Goal: Task Accomplishment & Management: Use online tool/utility

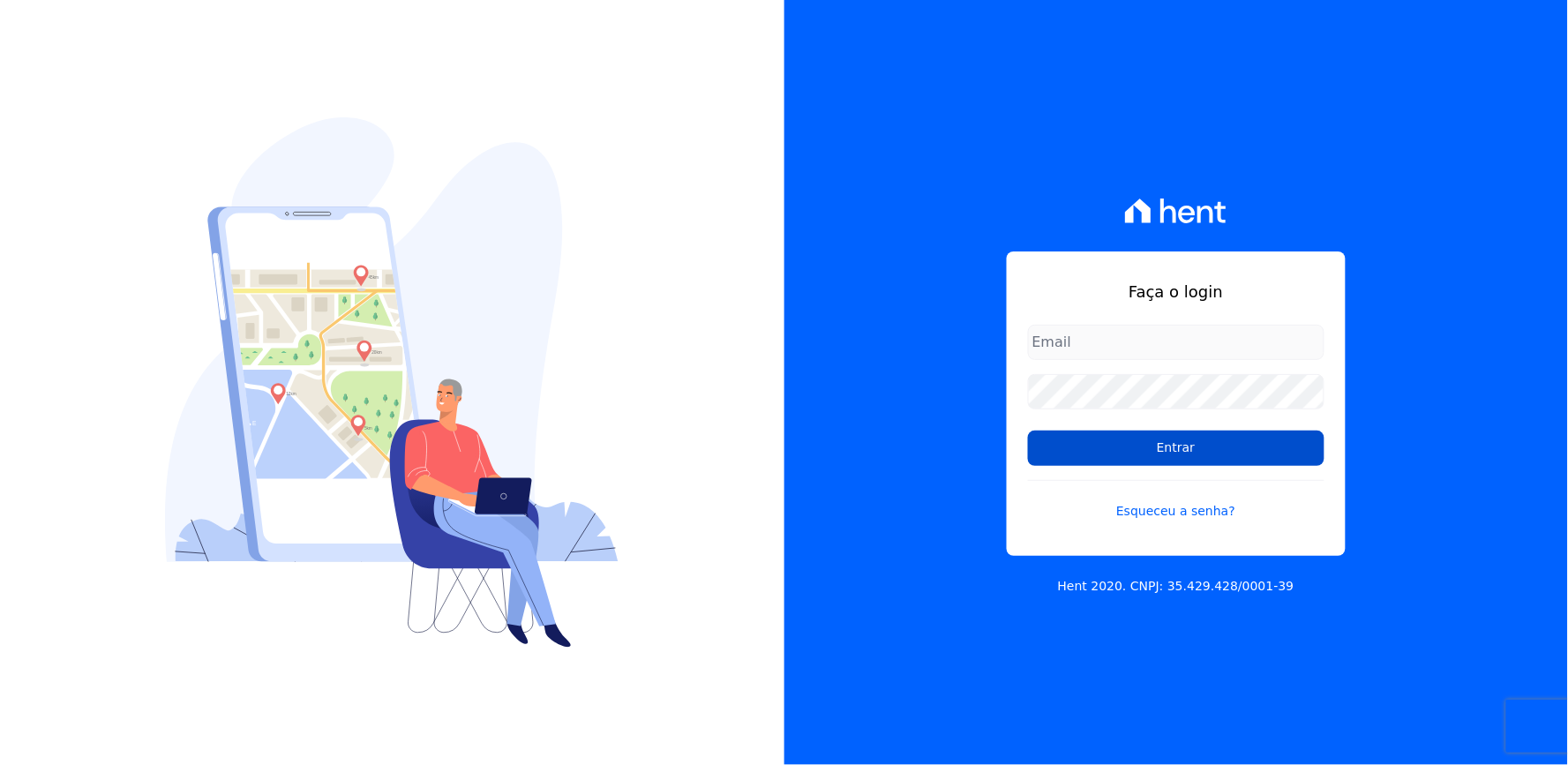
type input "[EMAIL_ADDRESS][DOMAIN_NAME]"
click at [1072, 442] on input "Entrar" at bounding box center [1176, 448] width 296 height 36
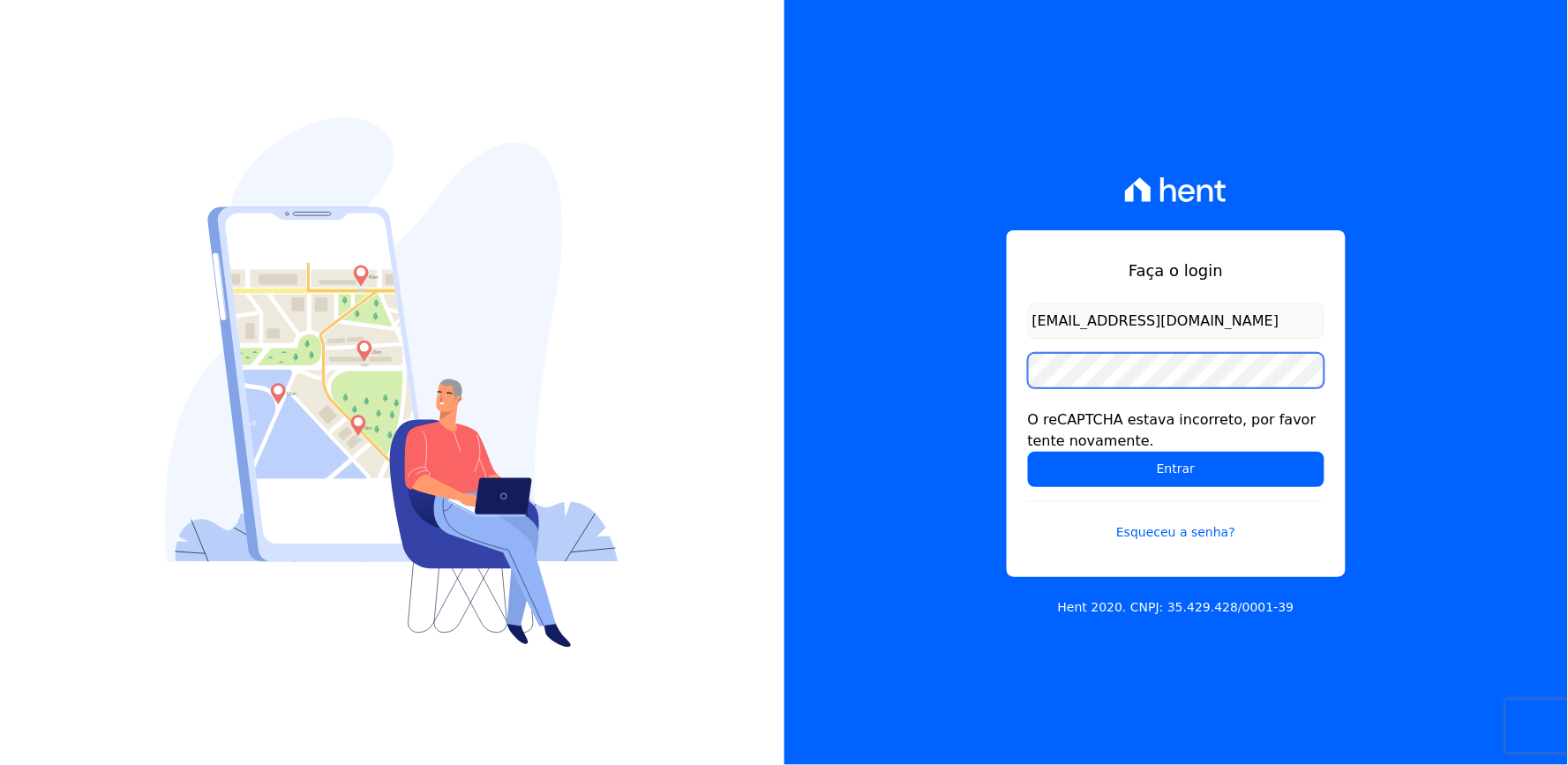
click at [936, 380] on div "Faça o login thayna@graalengenharia.com.br O reCAPTCHA estava incorreto, por fa…" at bounding box center [1177, 382] width 785 height 765
click at [1028, 452] on input "Entrar" at bounding box center [1176, 470] width 296 height 36
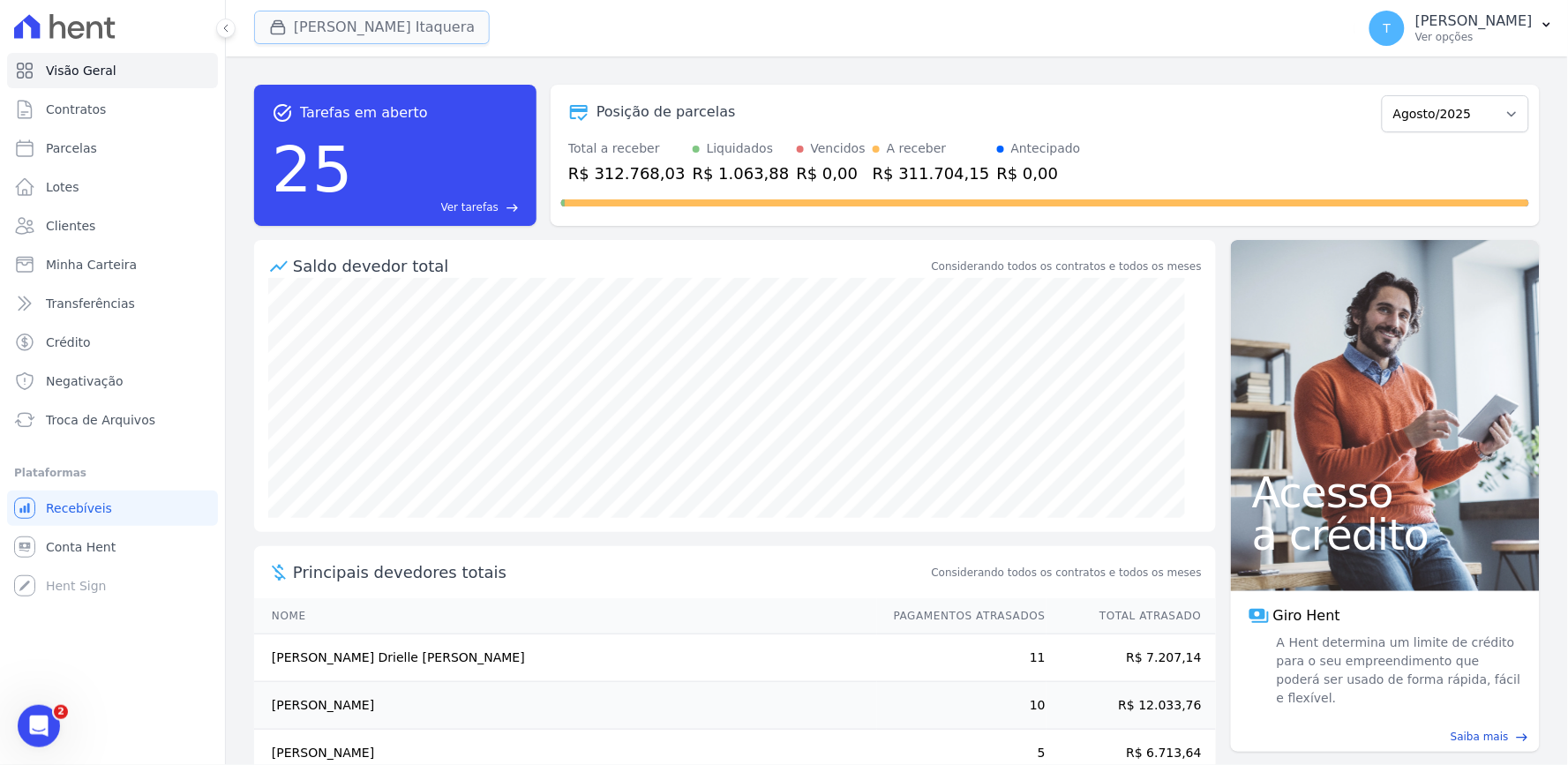
click at [372, 37] on button "[PERSON_NAME] Itaquera" at bounding box center [371, 27] width 235 height 34
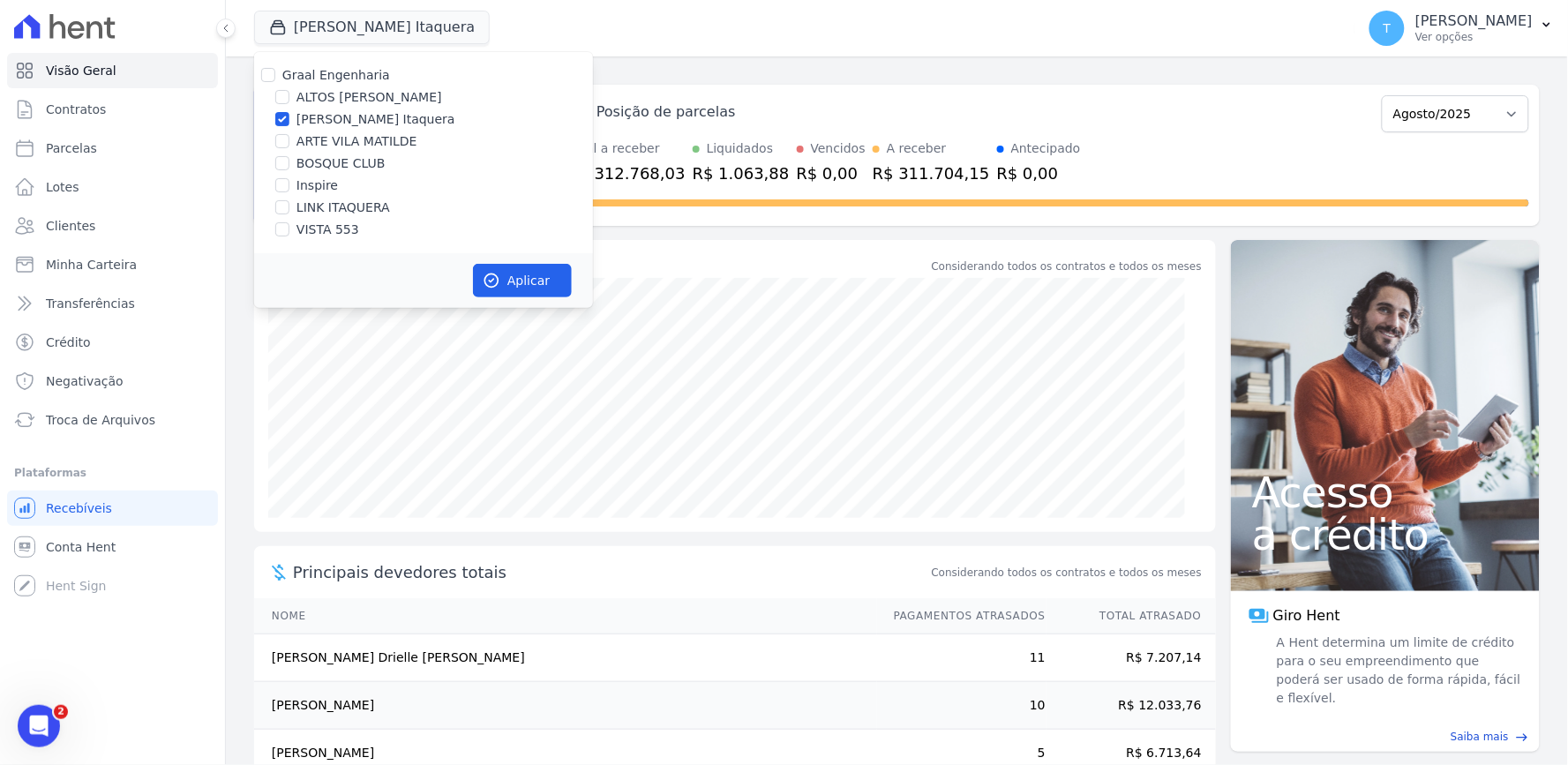
click at [360, 121] on label "[PERSON_NAME] Itaquera" at bounding box center [375, 120] width 158 height 19
click at [290, 121] on input "[PERSON_NAME] Itaquera" at bounding box center [282, 119] width 14 height 14
checkbox input "false"
drag, startPoint x: 307, startPoint y: 232, endPoint x: 480, endPoint y: 276, distance: 178.5
click at [309, 232] on label "VISTA 553" at bounding box center [327, 230] width 63 height 19
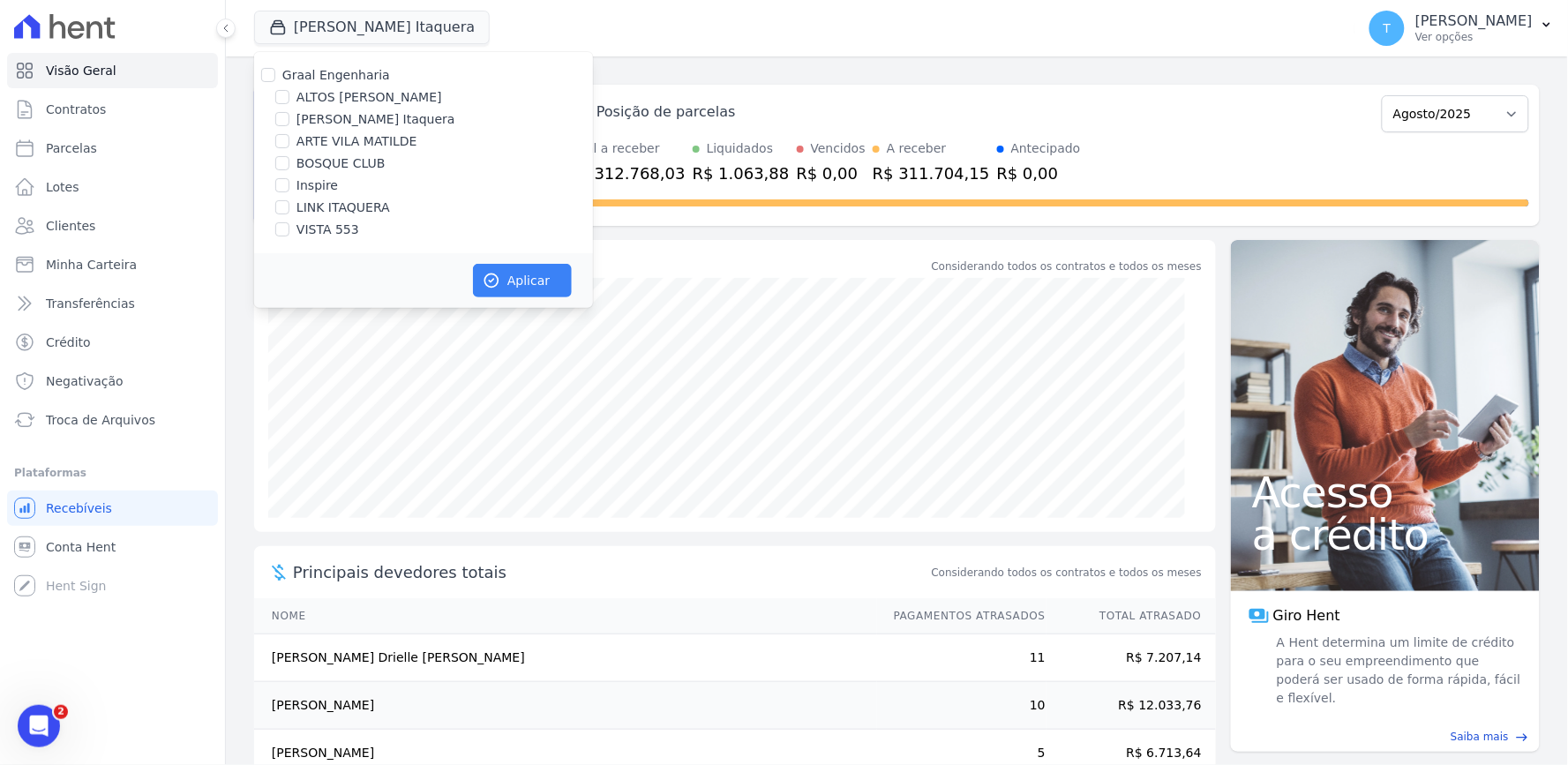
click at [290, 232] on input "VISTA 553" at bounding box center [282, 229] width 14 height 14
checkbox input "true"
click at [490, 277] on icon "button" at bounding box center [491, 280] width 18 height 18
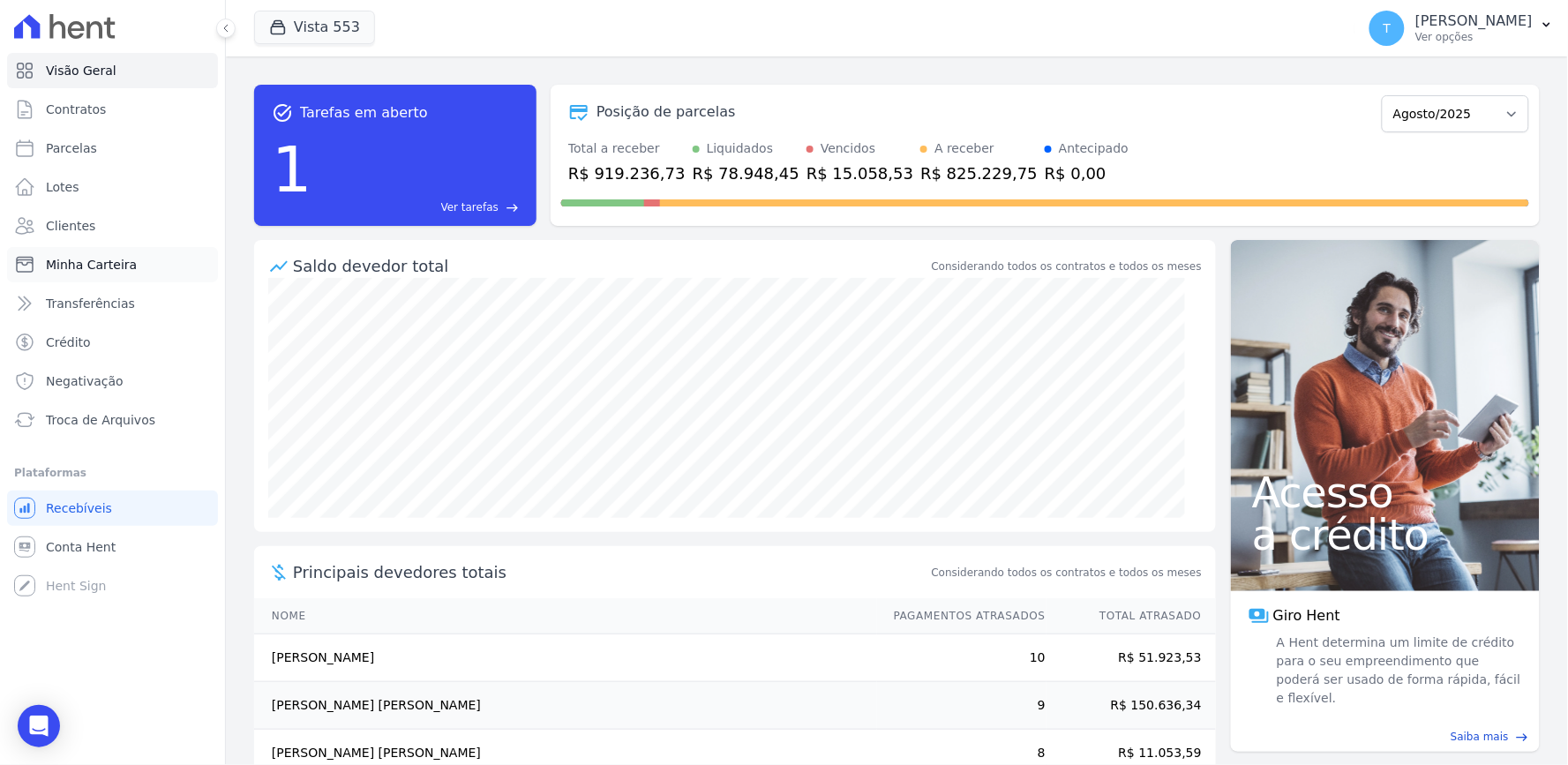
click at [154, 260] on link "Minha Carteira" at bounding box center [113, 265] width 211 height 36
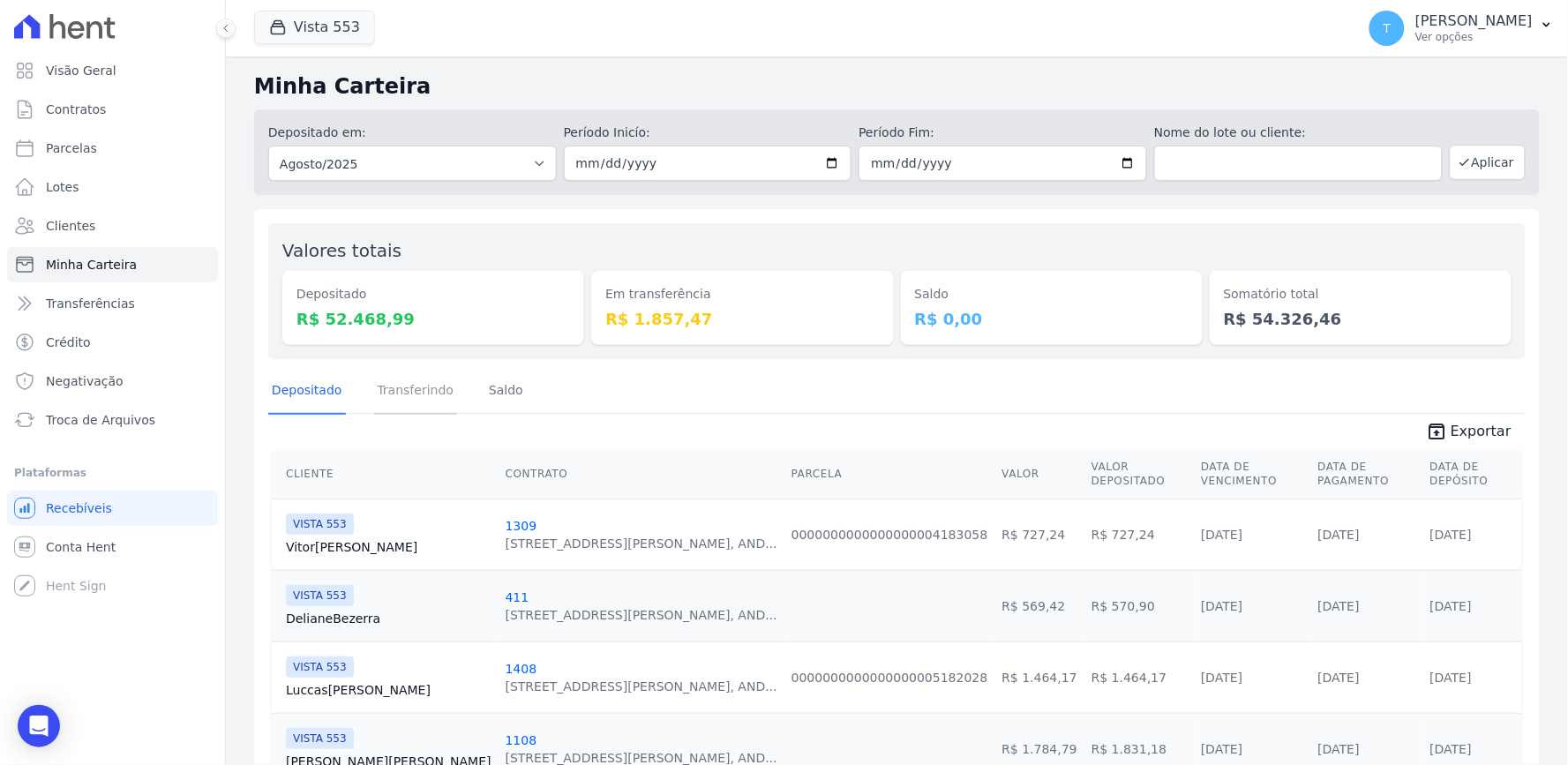
click at [415, 412] on link "Transferindo" at bounding box center [415, 391] width 83 height 46
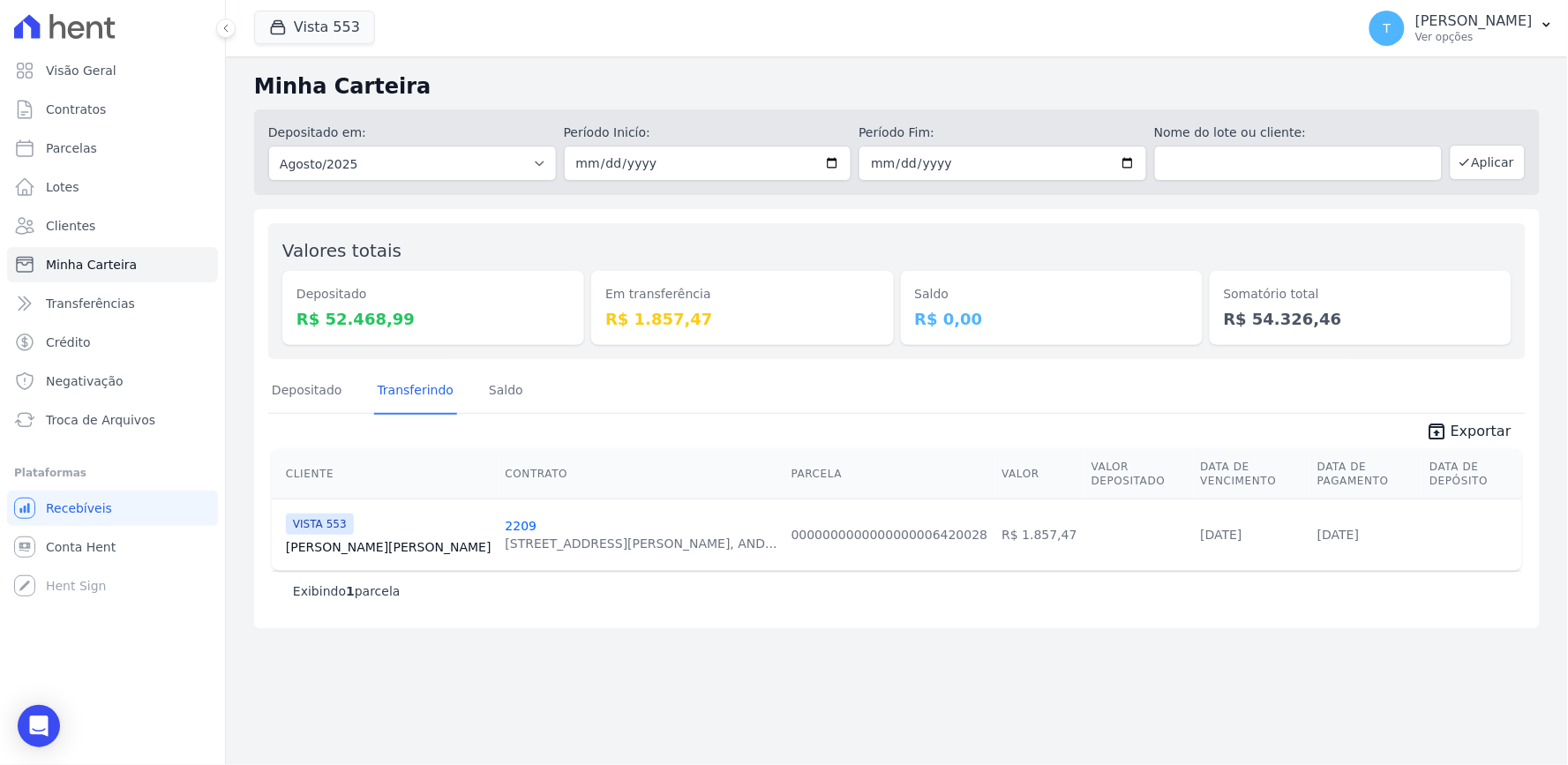
click at [1313, 582] on div "Exibindo 1 parcela" at bounding box center [897, 591] width 1208 height 18
click at [1312, 614] on div "Minha Carteira Depositado em: Todos os meses Julho/2017 Agosto/2017 Setembro/20…" at bounding box center [897, 411] width 1343 height 709
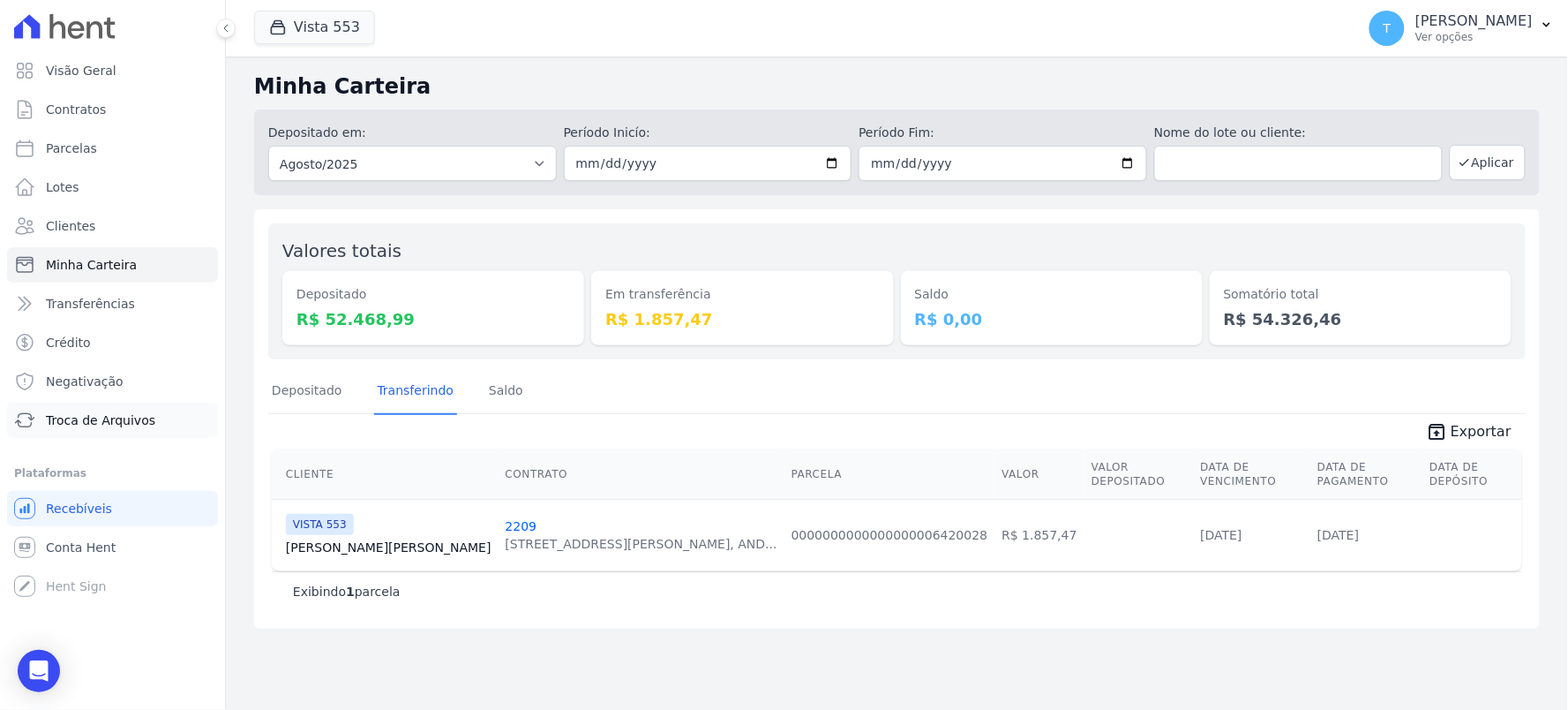
click at [98, 412] on span "Troca de Arquivos" at bounding box center [100, 420] width 110 height 18
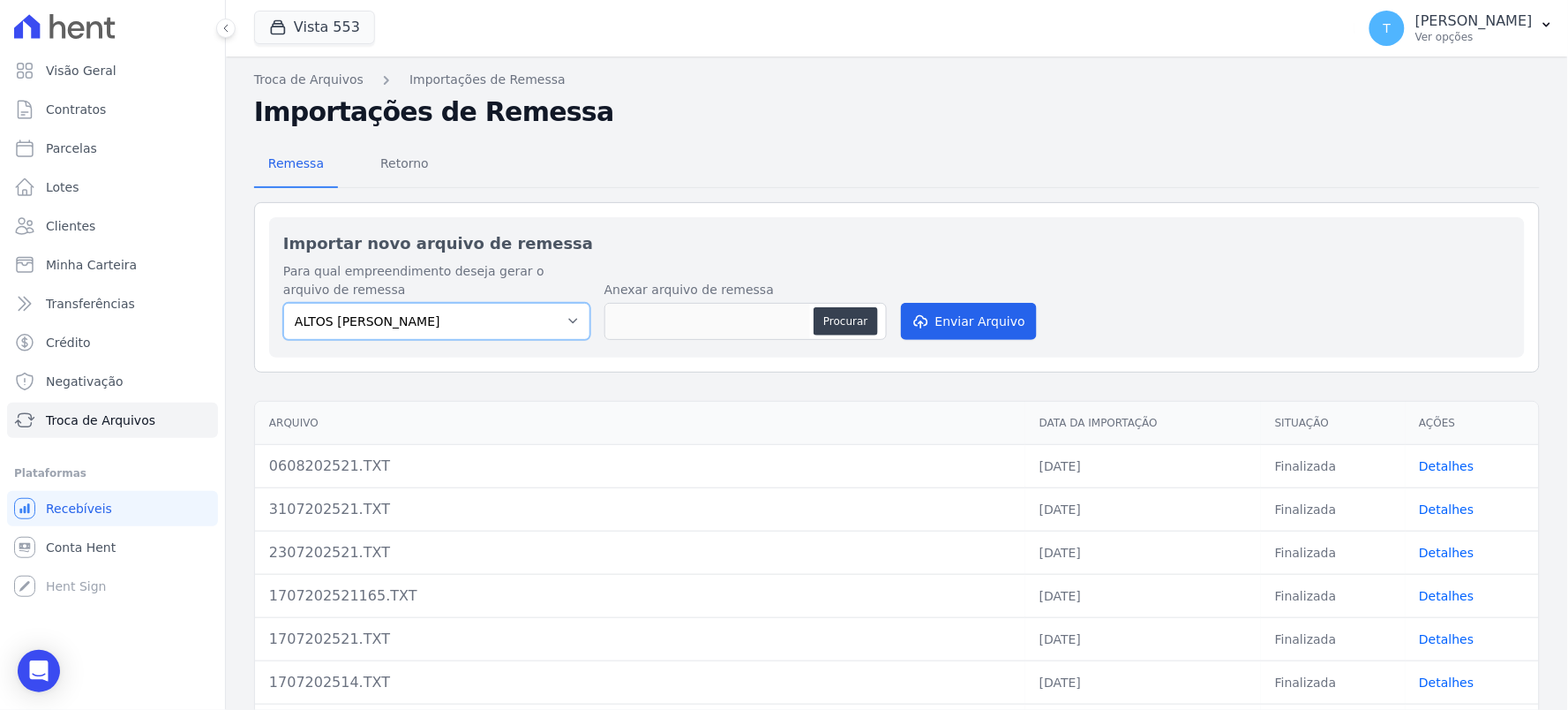
click at [413, 311] on select "ALTOS DE [PERSON_NAME] Itaquera ARTE VILA [PERSON_NAME] CLUB Inspire LINK [GEOG…" at bounding box center [437, 322] width 308 height 38
select select "608a0505-5729-491c-8a4a-236dc5ec7f7f"
click at [283, 303] on select "ALTOS DE [PERSON_NAME] Itaquera ARTE VILA [PERSON_NAME] CLUB Inspire LINK [GEOG…" at bounding box center [437, 322] width 308 height 38
click at [803, 321] on input "none" at bounding box center [708, 322] width 204 height 36
click at [833, 321] on button "Procurar" at bounding box center [846, 322] width 64 height 28
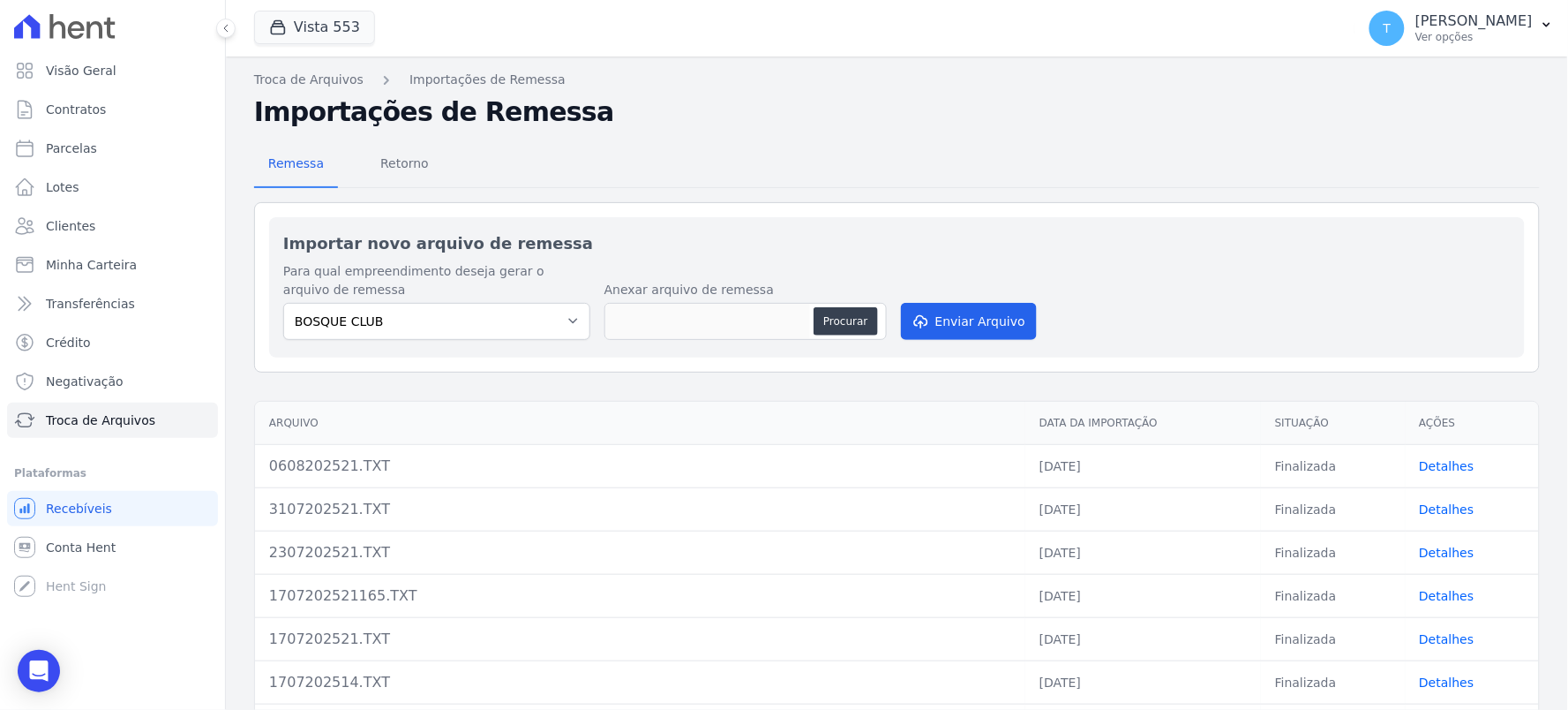
type input "1108202514.TXT"
click at [942, 300] on div "Para qual empreendimento deseja gerar o arquivo de remessa [GEOGRAPHIC_DATA][PE…" at bounding box center [897, 303] width 1228 height 82
click at [947, 320] on button "Enviar Arquivo" at bounding box center [969, 322] width 136 height 38
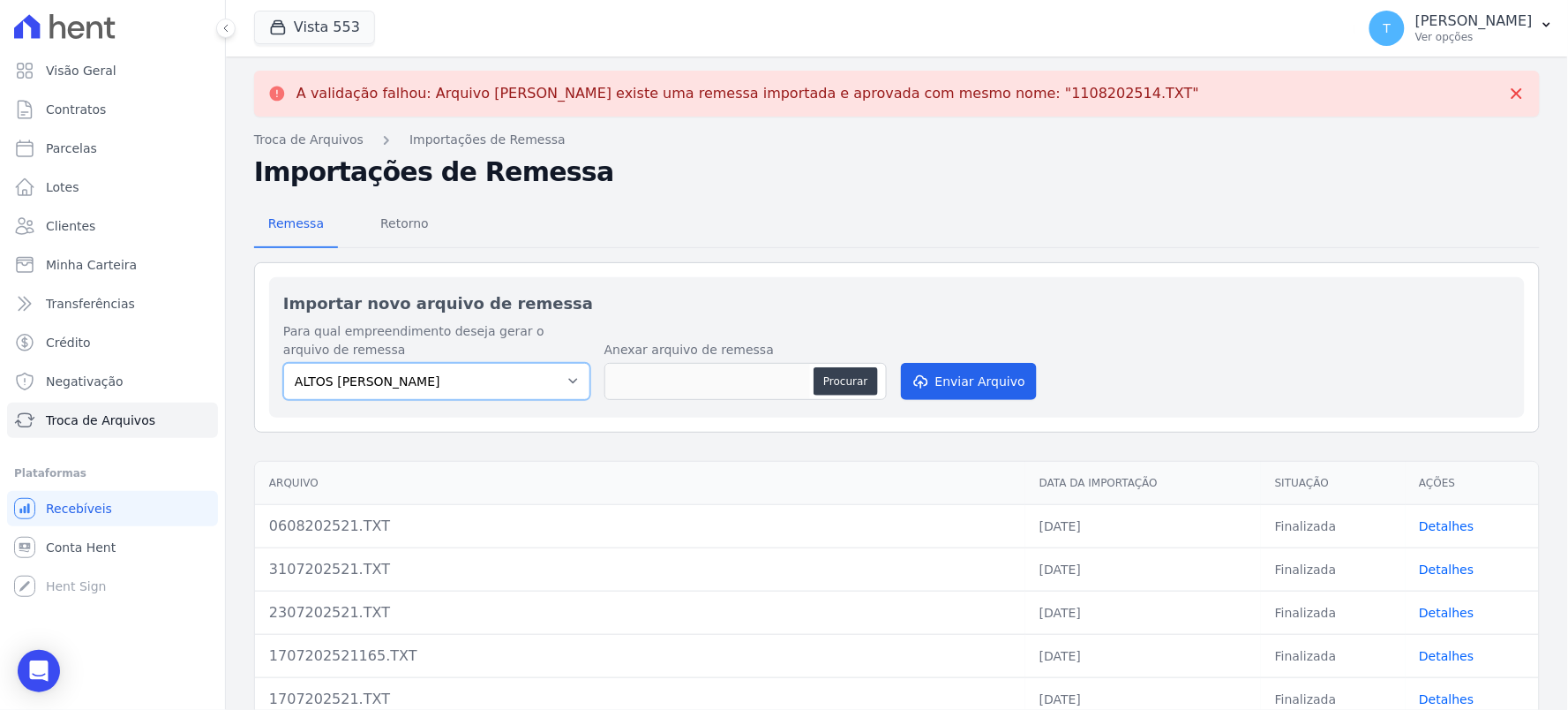
click at [503, 364] on select "ALTOS DE [PERSON_NAME] Itaquera ARTE VILA [PERSON_NAME] CLUB Inspire LINK [GEOG…" at bounding box center [437, 382] width 308 height 38
select select "608a0505-5729-491c-8a4a-236dc5ec7f7f"
click at [283, 363] on select "ALTOS DE [PERSON_NAME] Itaquera ARTE VILA [PERSON_NAME] CLUB Inspire LINK [GEOG…" at bounding box center [437, 382] width 308 height 38
click at [774, 279] on div "Importar novo arquivo de remessa Para qual empreendimento deseja gerar o arquiv…" at bounding box center [897, 348] width 1256 height 141
click at [842, 378] on button "Procurar" at bounding box center [846, 382] width 64 height 28
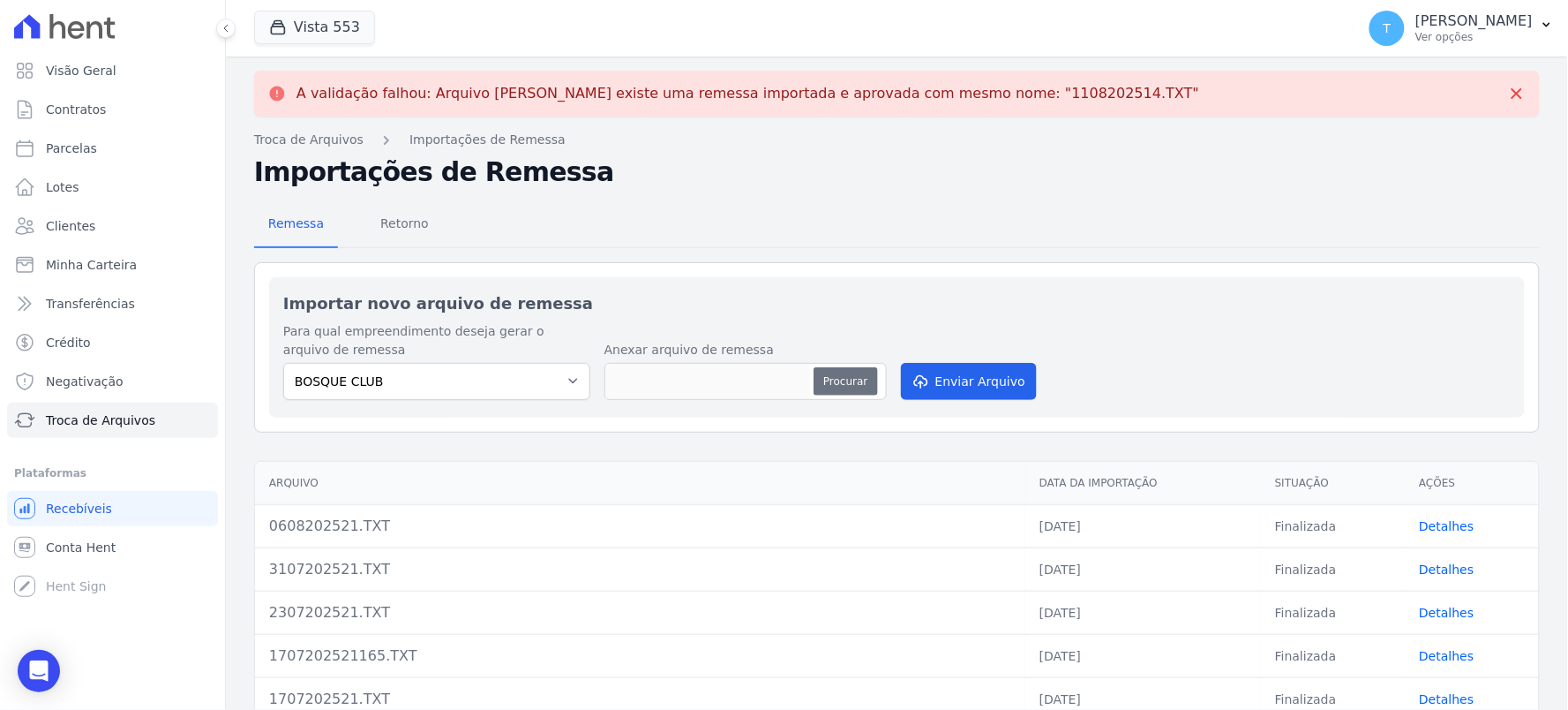
type input "1108202514.TXT"
click at [999, 373] on button "Enviar Arquivo" at bounding box center [969, 382] width 136 height 38
click at [98, 265] on span "Minha Carteira" at bounding box center [91, 264] width 91 height 18
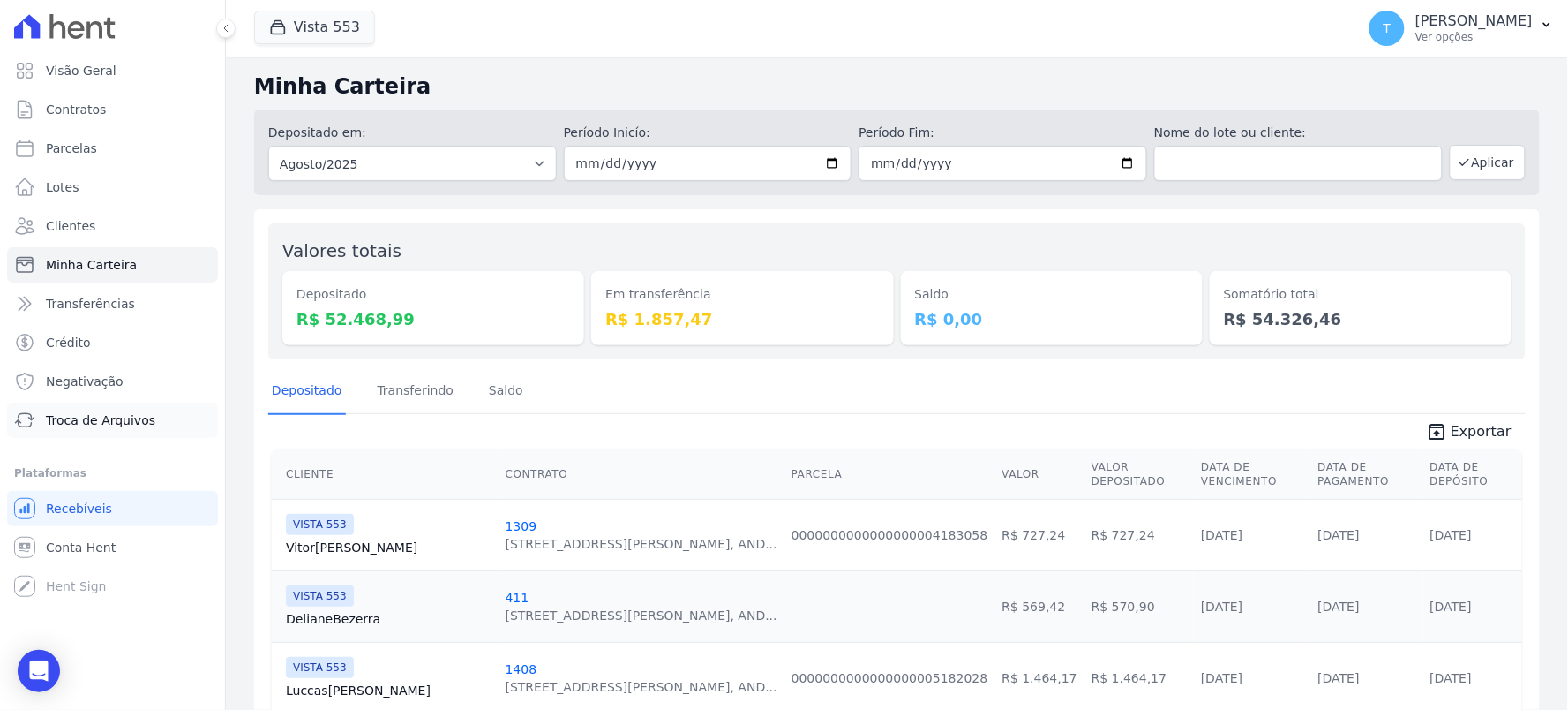
click at [94, 416] on span "Troca de Arquivos" at bounding box center [100, 420] width 110 height 18
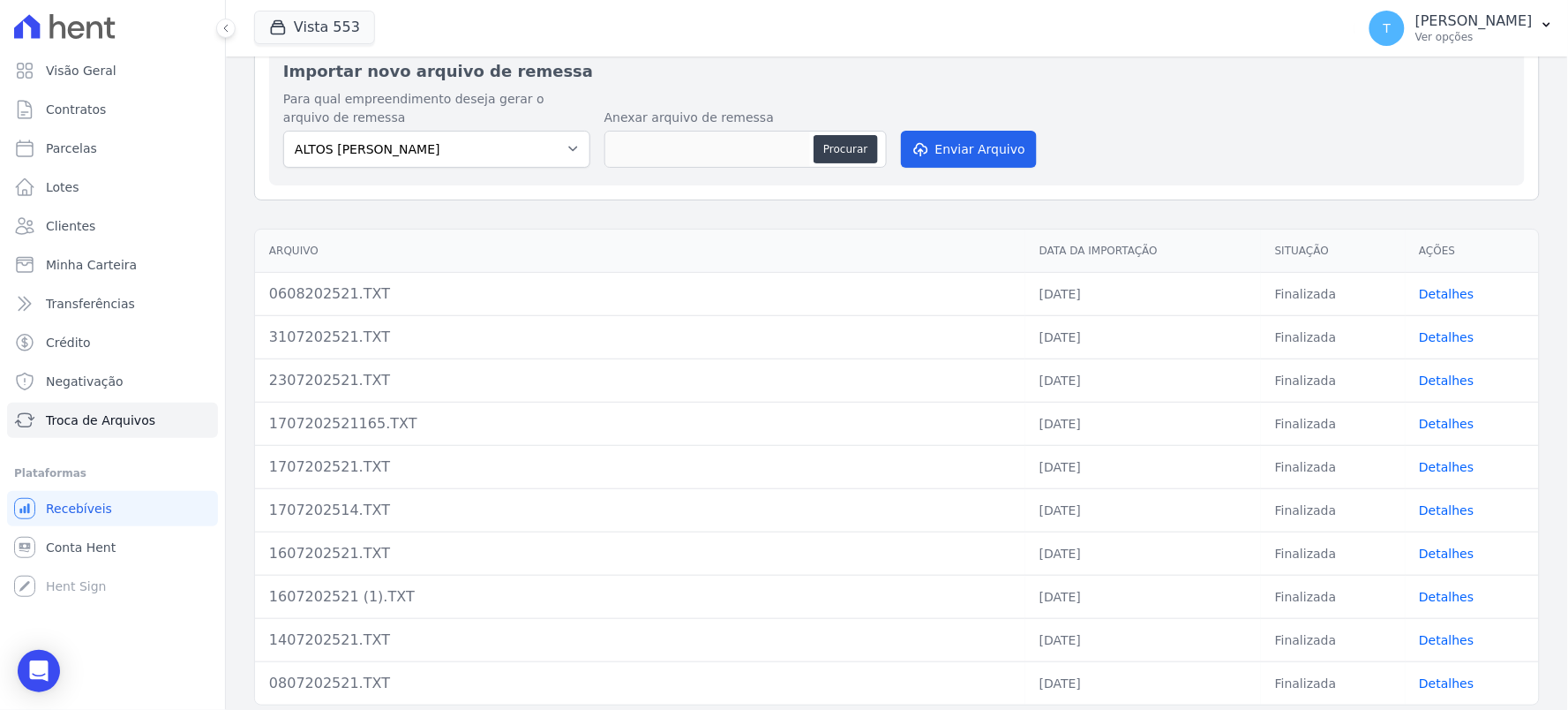
scroll to position [251, 0]
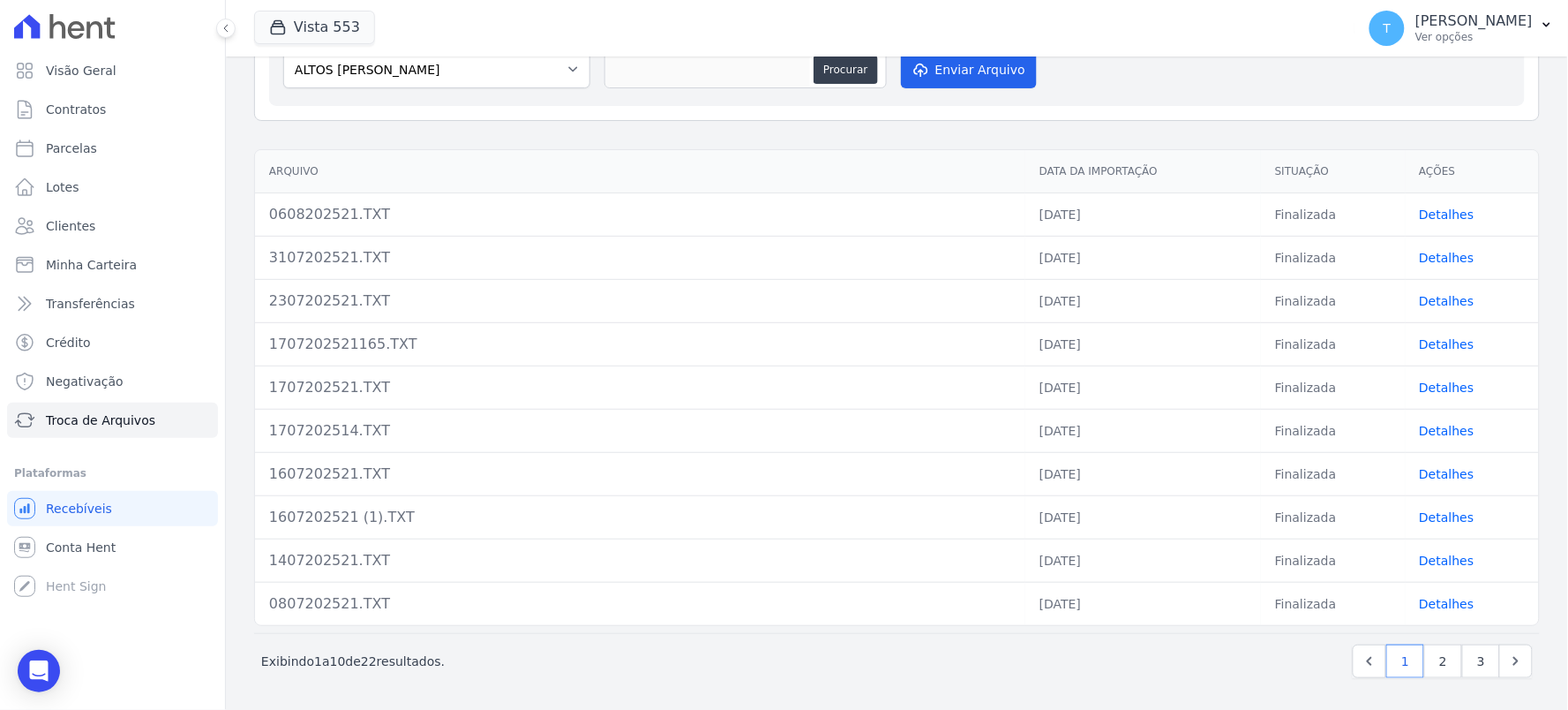
click at [1420, 437] on link "Detalhes" at bounding box center [1447, 431] width 54 height 14
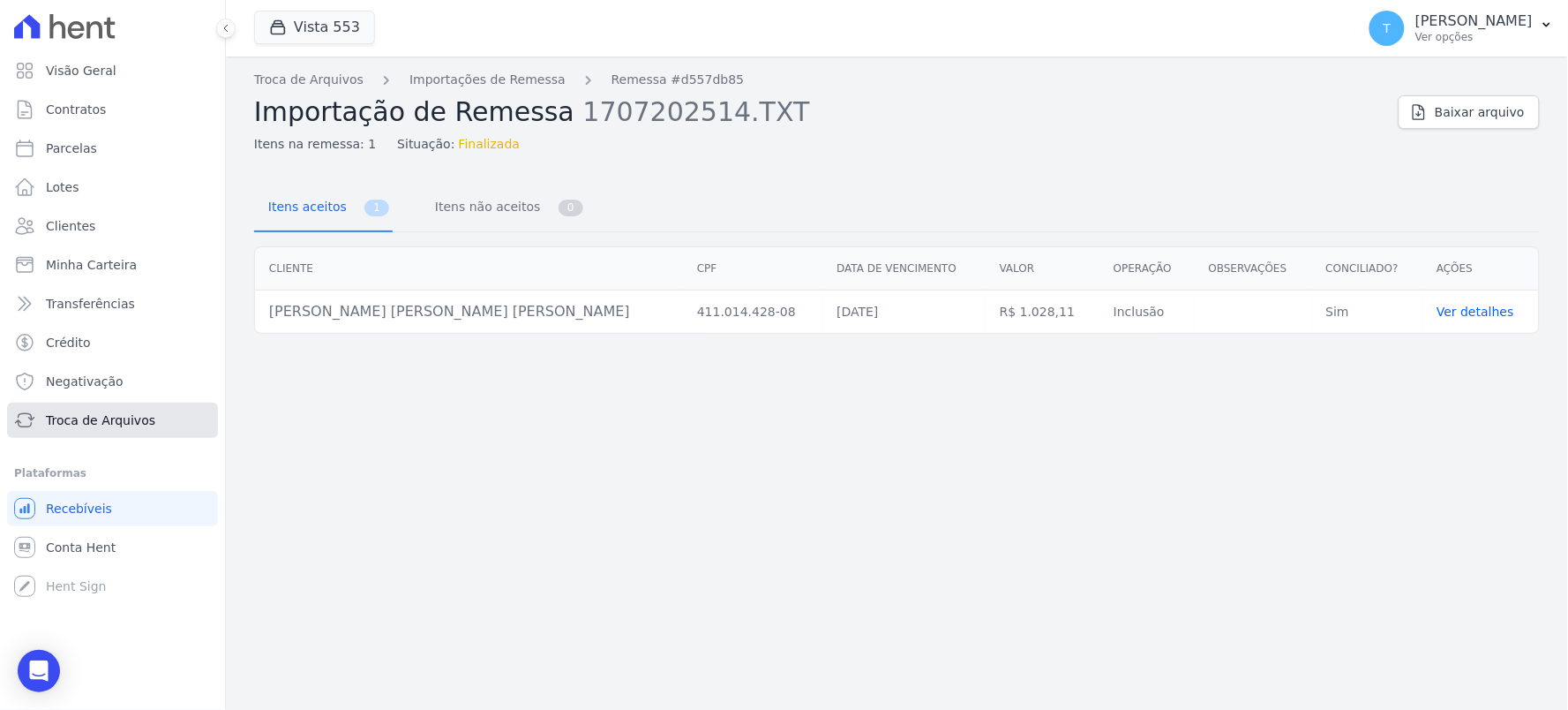
click at [93, 427] on span "Troca de Arquivos" at bounding box center [100, 420] width 110 height 18
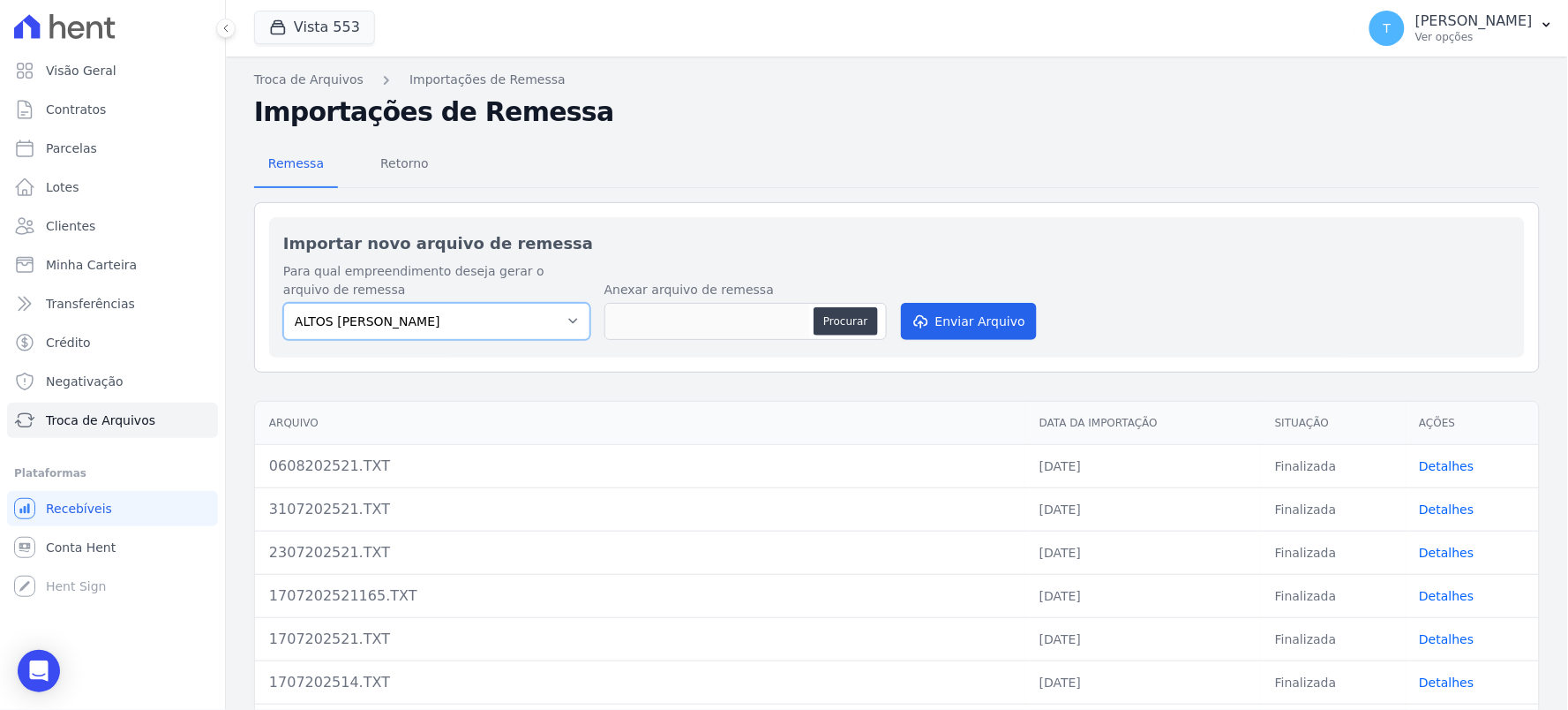
click at [563, 330] on select "ALTOS DE [PERSON_NAME] Itaquera ARTE VILA [PERSON_NAME] CLUB Inspire LINK [GEOG…" at bounding box center [437, 322] width 308 height 38
select select "608a0505-5729-491c-8a4a-236dc5ec7f7f"
click at [283, 303] on select "ALTOS DE [PERSON_NAME] Itaquera ARTE VILA [PERSON_NAME] CLUB Inspire LINK [GEOG…" at bounding box center [437, 322] width 308 height 38
click at [852, 310] on button "Procurar" at bounding box center [846, 322] width 64 height 28
type input "110820251456.TXT"
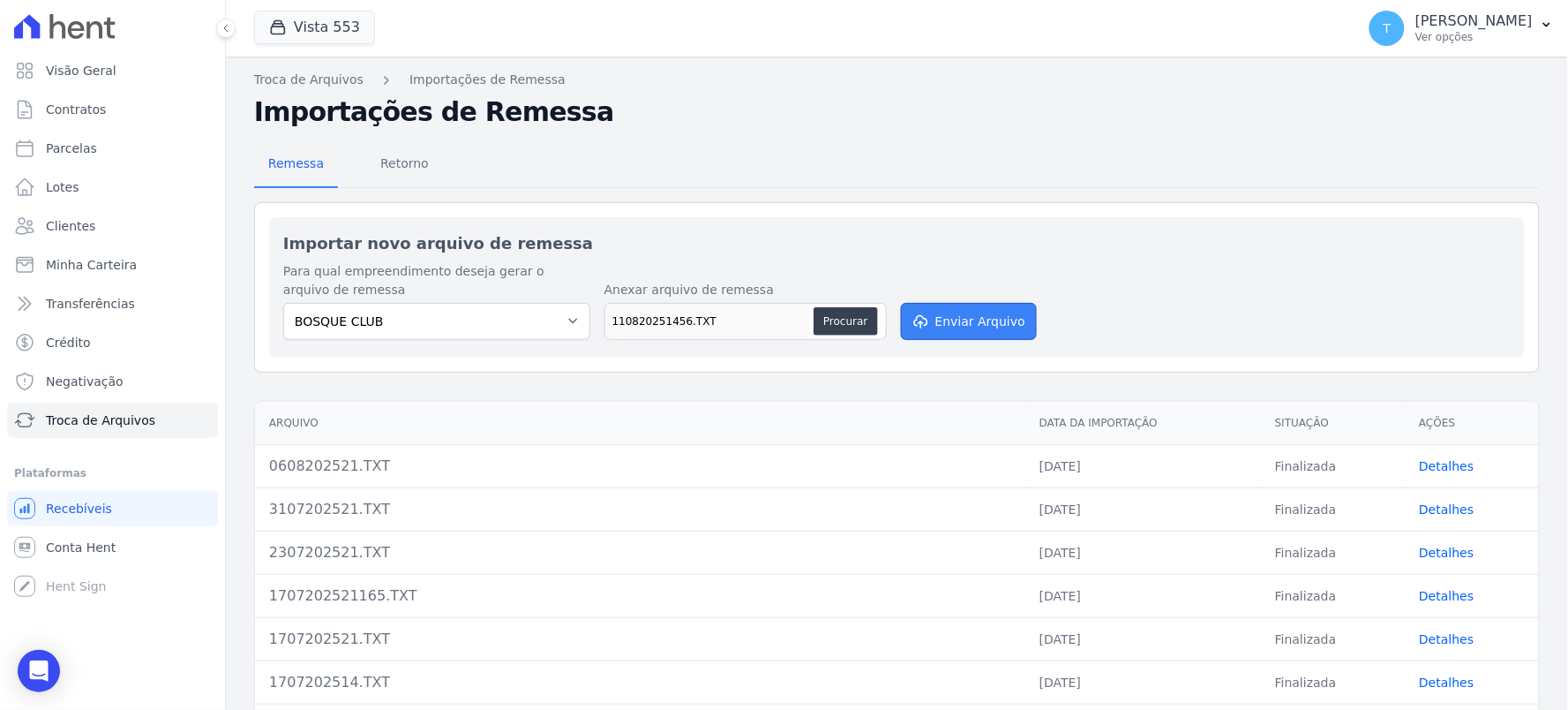
click at [925, 323] on button "Enviar Arquivo" at bounding box center [969, 322] width 136 height 38
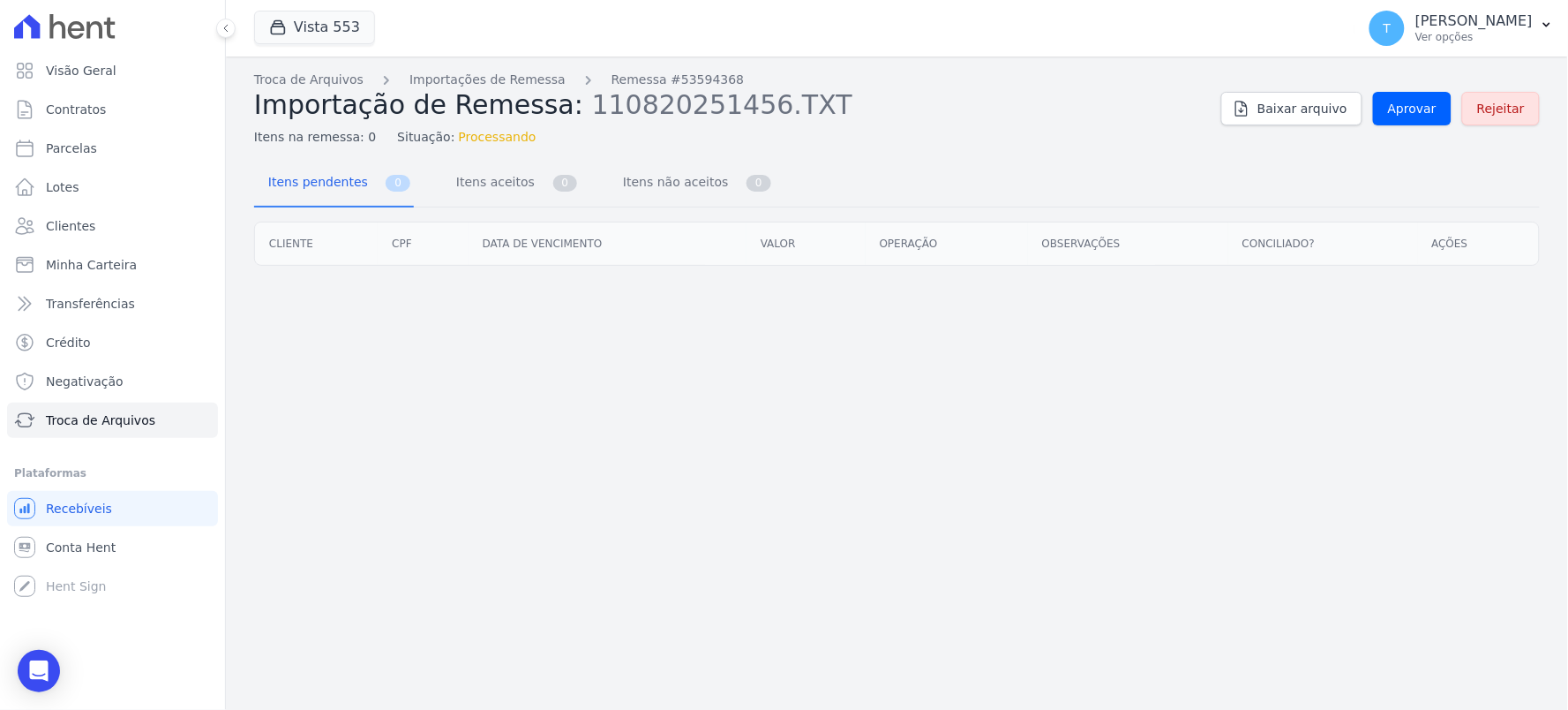
click at [1363, 532] on div "Troca de Arquivos Importações de Remessa Remessa #53594368 Importação de Remess…" at bounding box center [897, 383] width 1343 height 653
click at [465, 189] on span "Itens aceitos" at bounding box center [491, 182] width 93 height 36
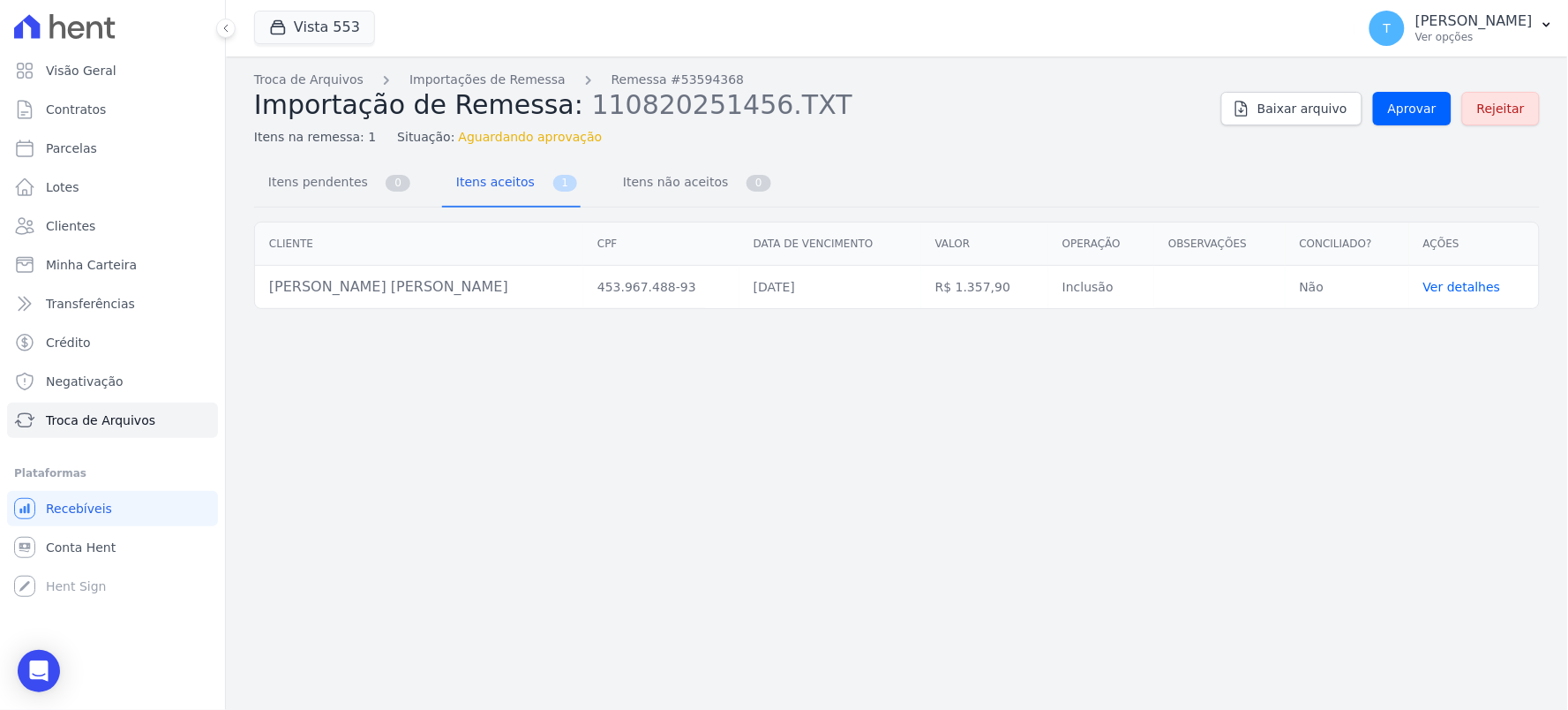
click at [1427, 287] on link "Ver detalhes" at bounding box center [1462, 286] width 78 height 14
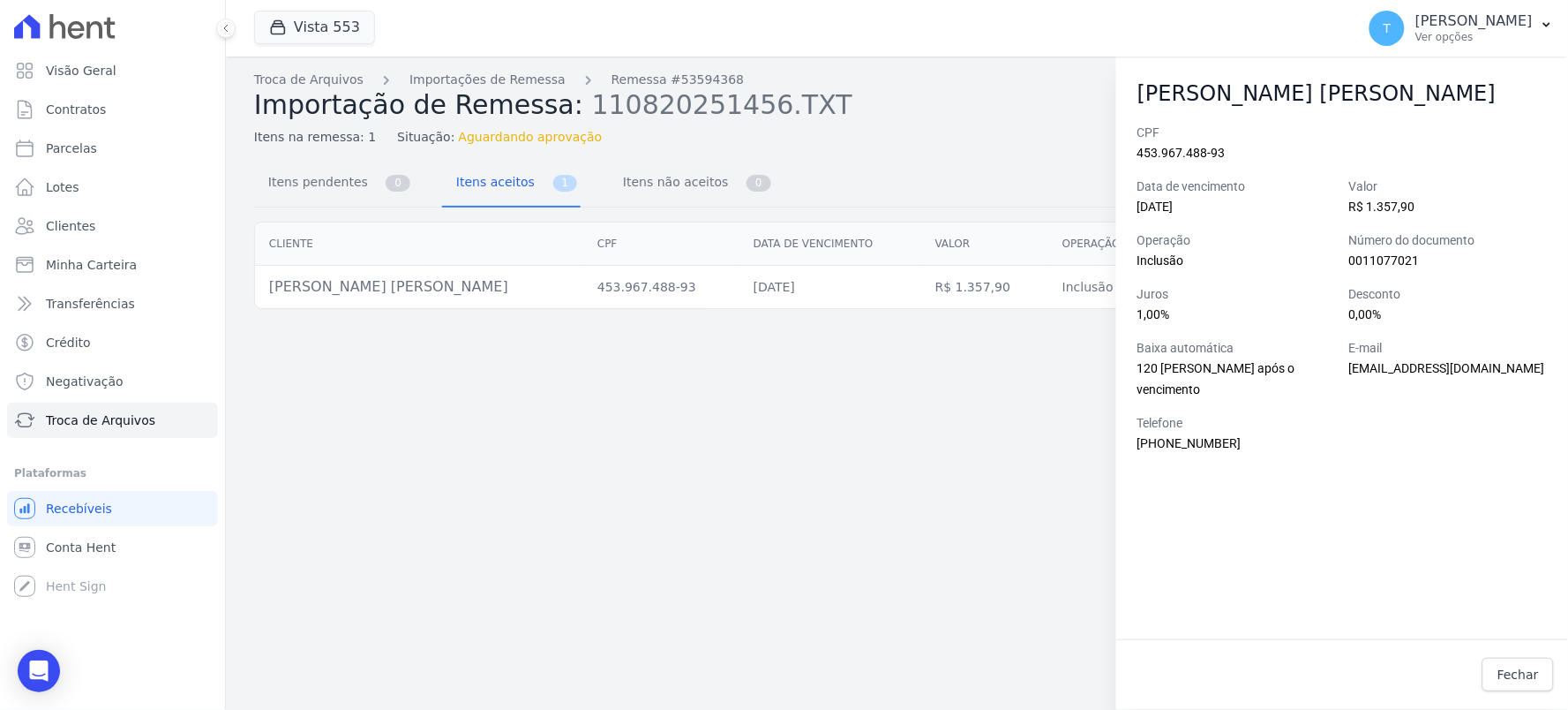
click at [798, 491] on div "Troca de Arquivos Importações de Remessa Remessa #53594368 Importação de Remess…" at bounding box center [897, 383] width 1343 height 653
click at [867, 548] on div "Troca de Arquivos Importações de Remessa Remessa #53594368 Importação de Remess…" at bounding box center [897, 383] width 1343 height 653
click at [946, 446] on div "Troca de Arquivos Importações de Remessa Remessa #53594368 Importação de Remess…" at bounding box center [897, 383] width 1343 height 653
click at [1516, 685] on link "Fechar" at bounding box center [1518, 674] width 71 height 34
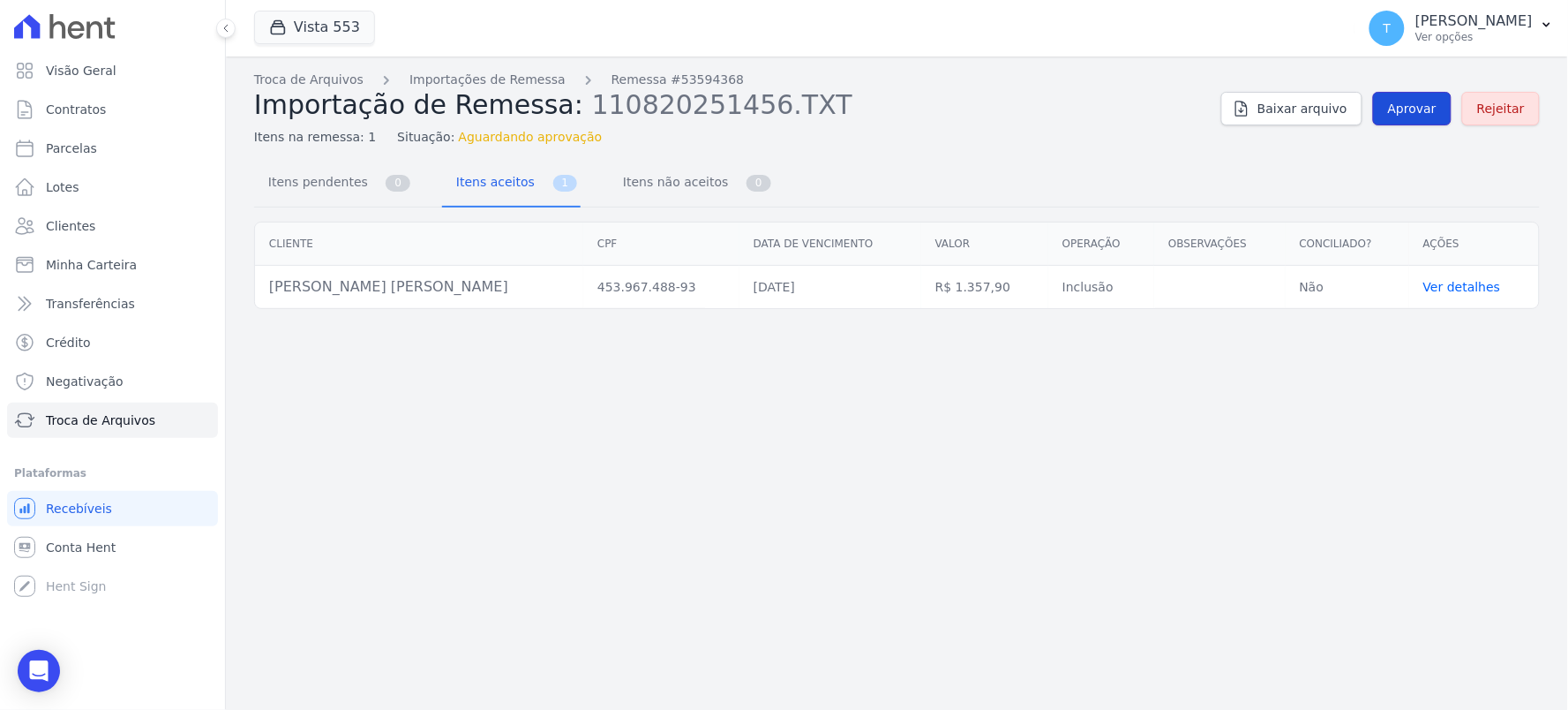
click at [1436, 107] on span "Aprovar" at bounding box center [1412, 108] width 49 height 18
click at [627, 187] on span "Itens não aceitos" at bounding box center [671, 182] width 119 height 36
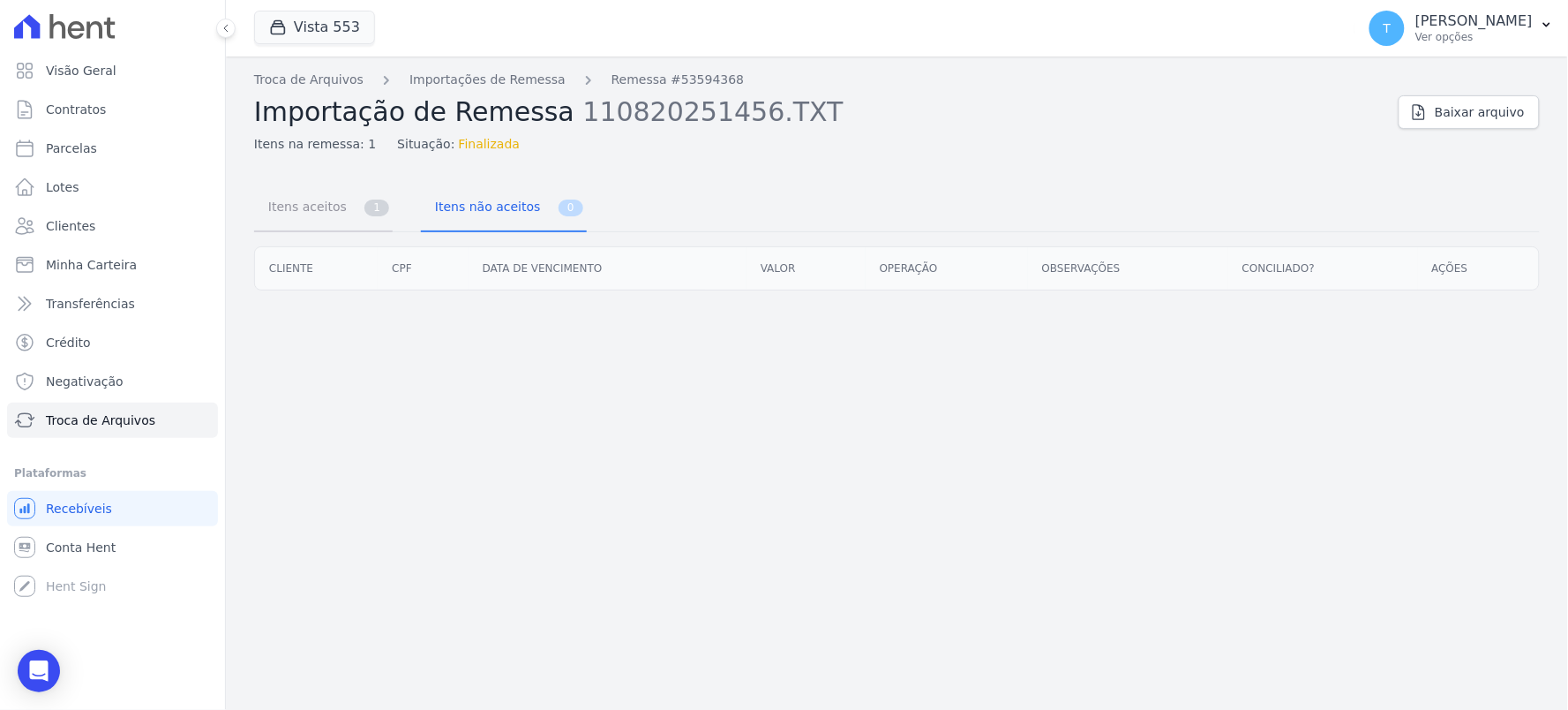
click at [292, 189] on span "Itens aceitos" at bounding box center [304, 206] width 93 height 36
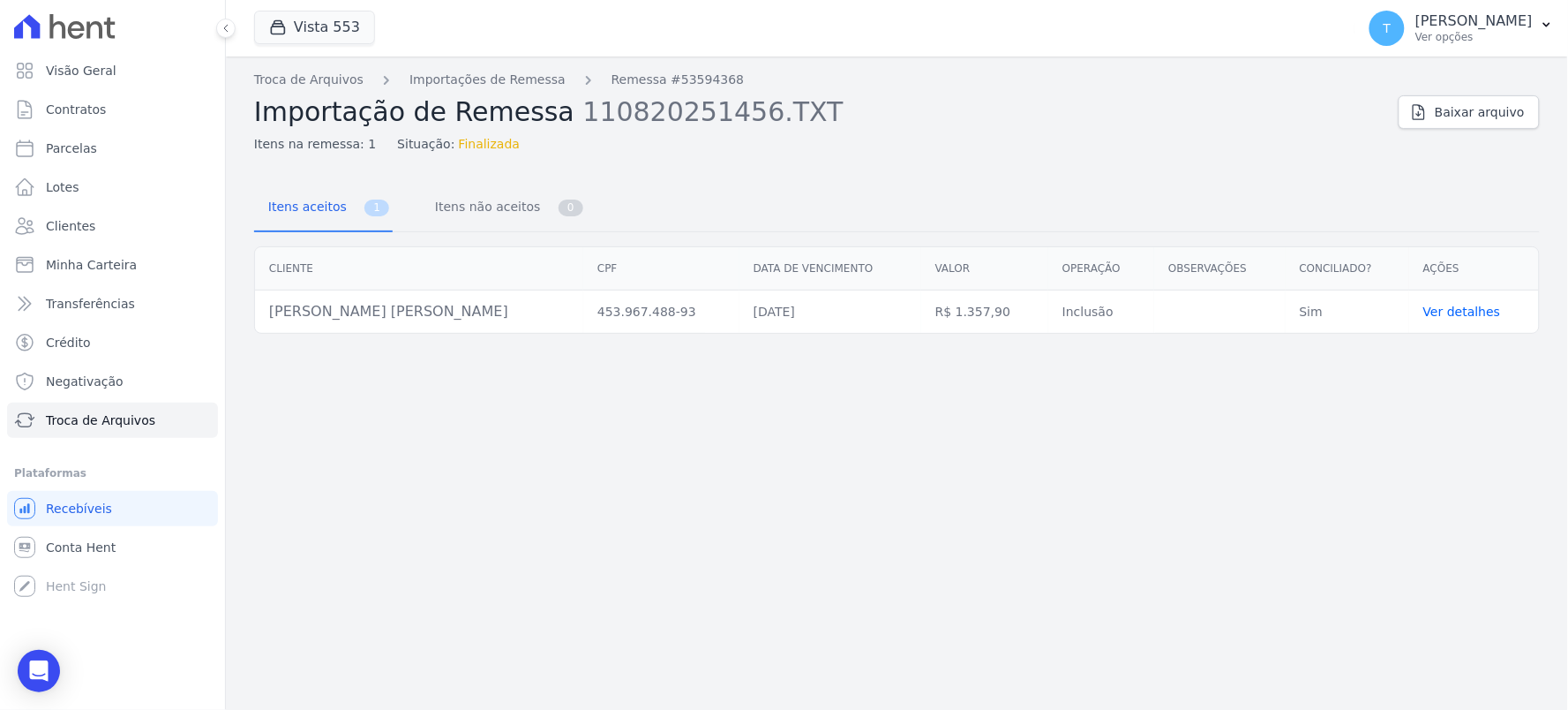
click at [1453, 313] on link "Ver detalhes" at bounding box center [1462, 311] width 78 height 14
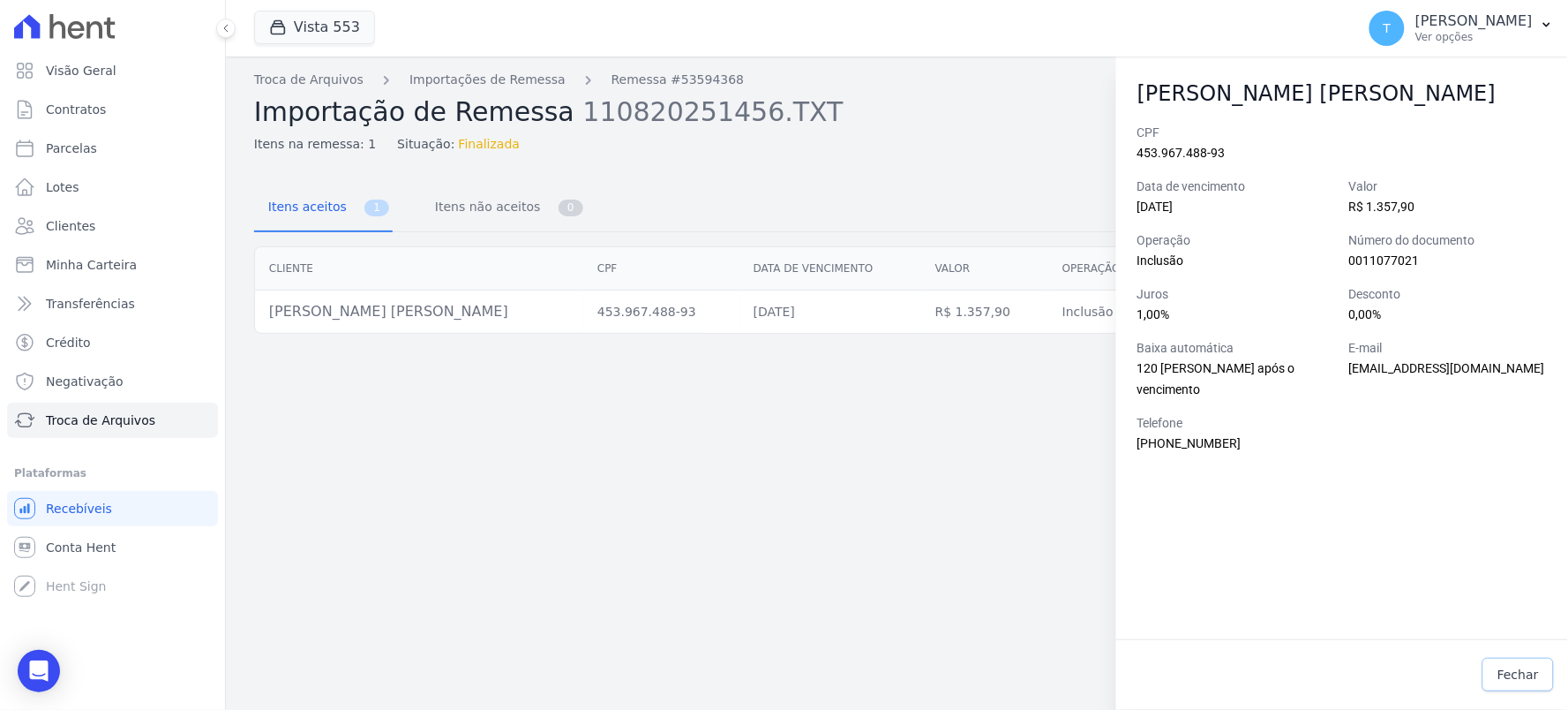
drag, startPoint x: 1506, startPoint y: 665, endPoint x: 1478, endPoint y: 533, distance: 134.9
click at [1507, 664] on link "Fechar" at bounding box center [1518, 674] width 71 height 34
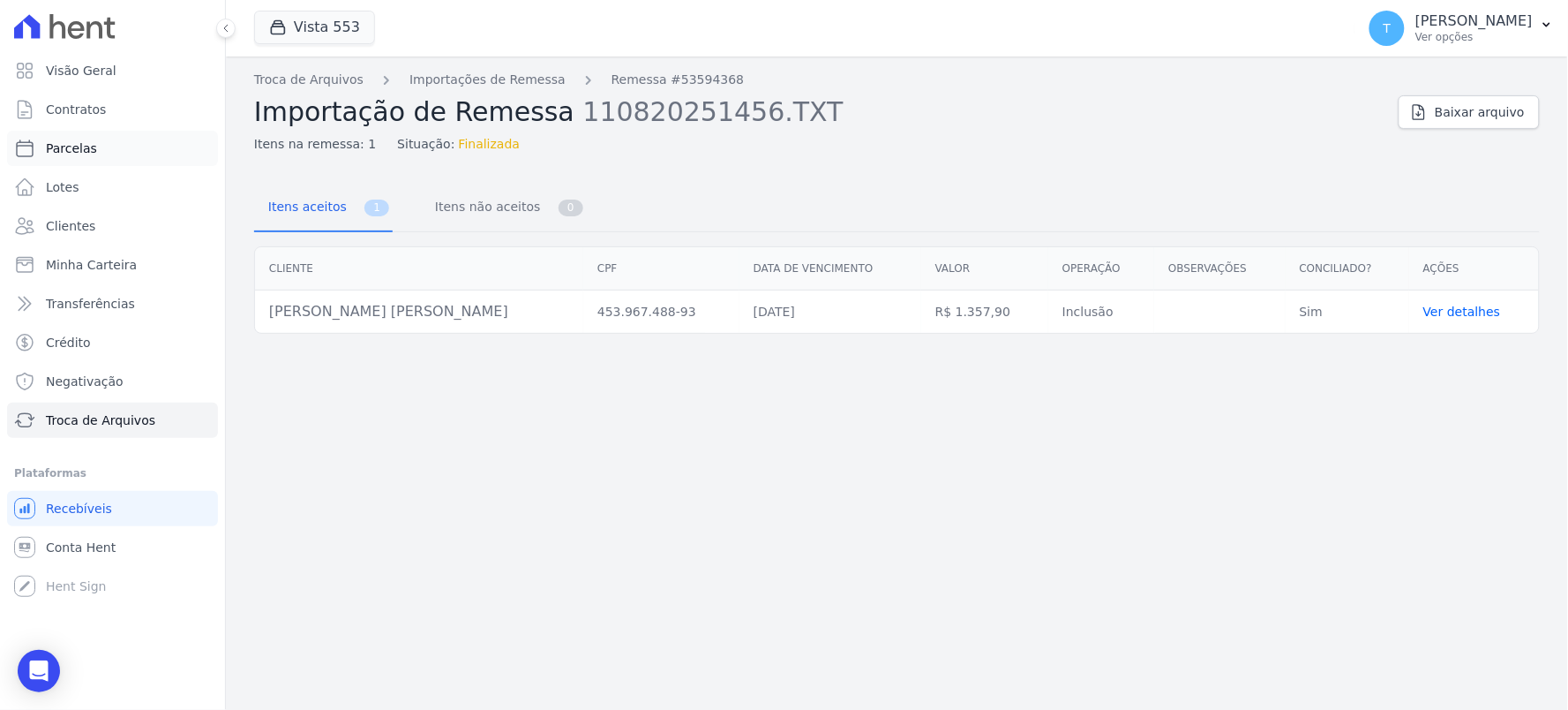
click at [89, 151] on span "Parcelas" at bounding box center [71, 148] width 52 height 18
select select
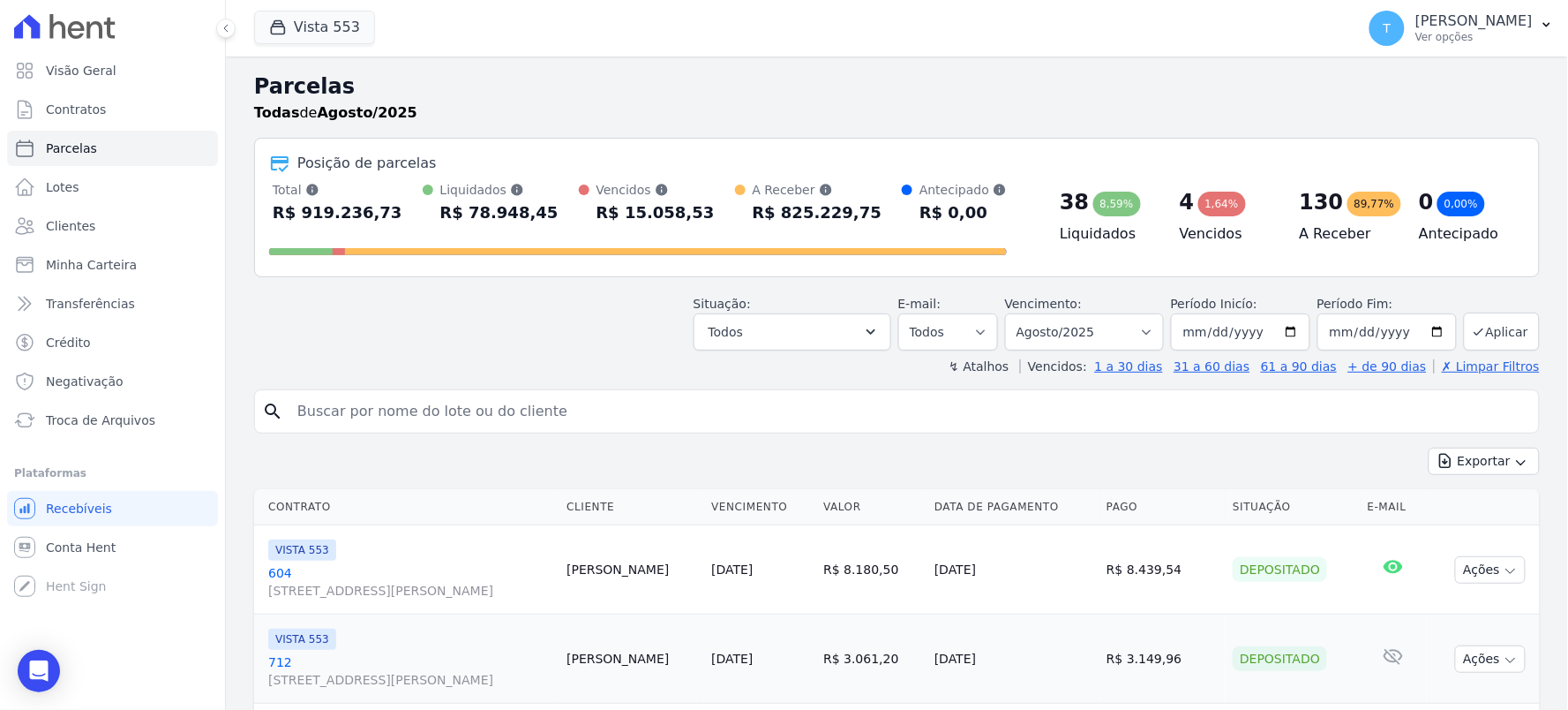
click at [410, 409] on input "search" at bounding box center [910, 412] width 1245 height 36
click at [323, 28] on button "Vista 553" at bounding box center [314, 27] width 121 height 34
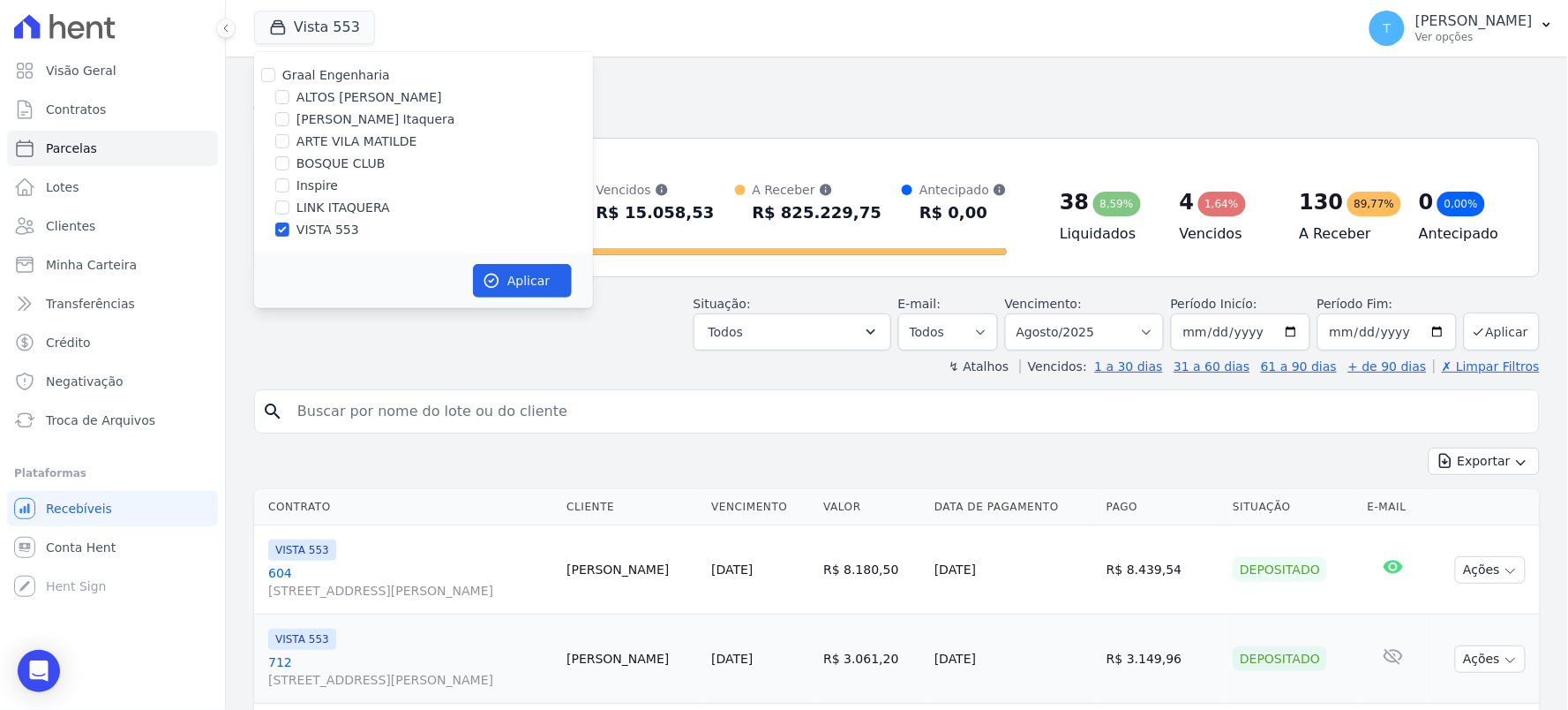
click at [323, 80] on label "Graal Engenharia" at bounding box center [336, 74] width 108 height 14
click at [276, 80] on input "Graal Engenharia" at bounding box center [268, 74] width 14 height 14
checkbox input "true"
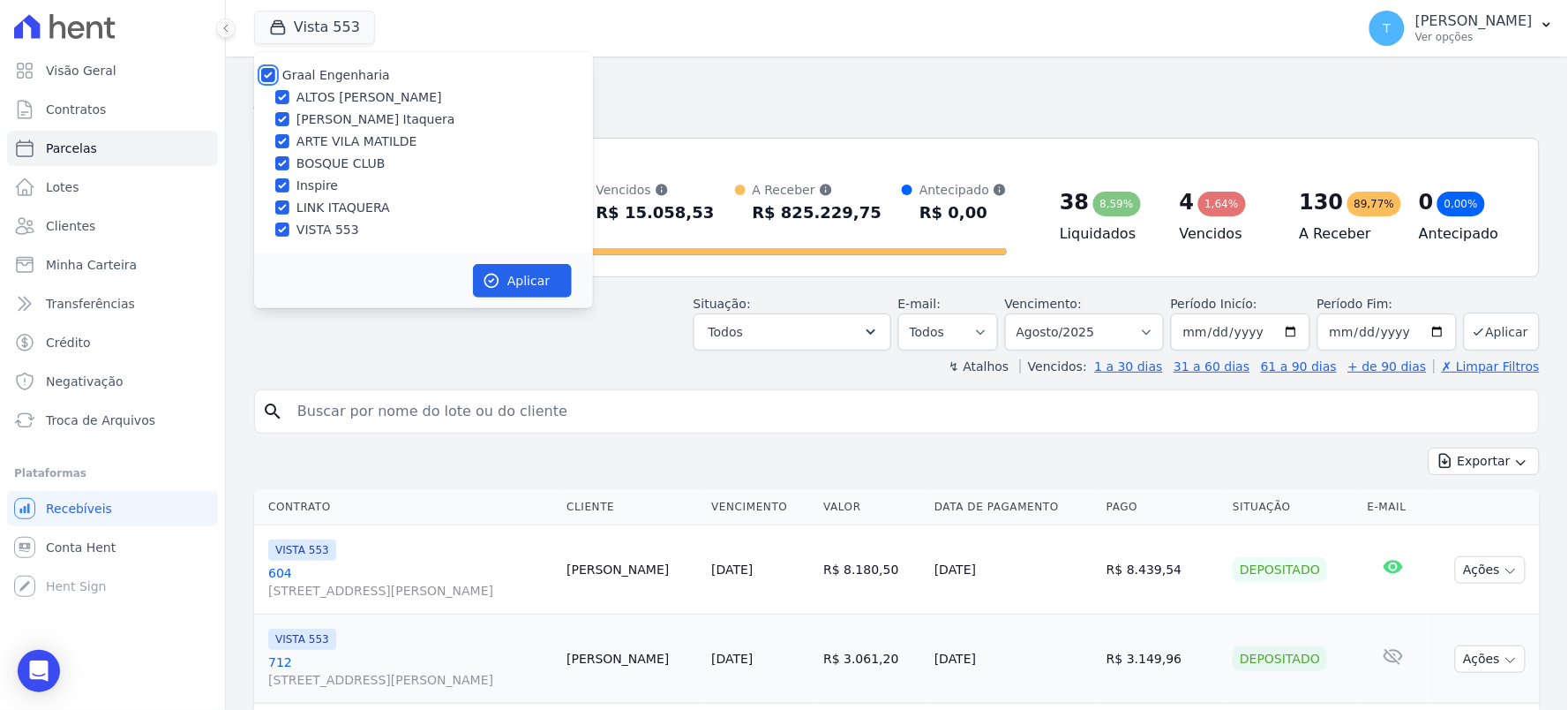
checkbox input "true"
click at [517, 286] on button "Aplicar" at bounding box center [521, 280] width 98 height 34
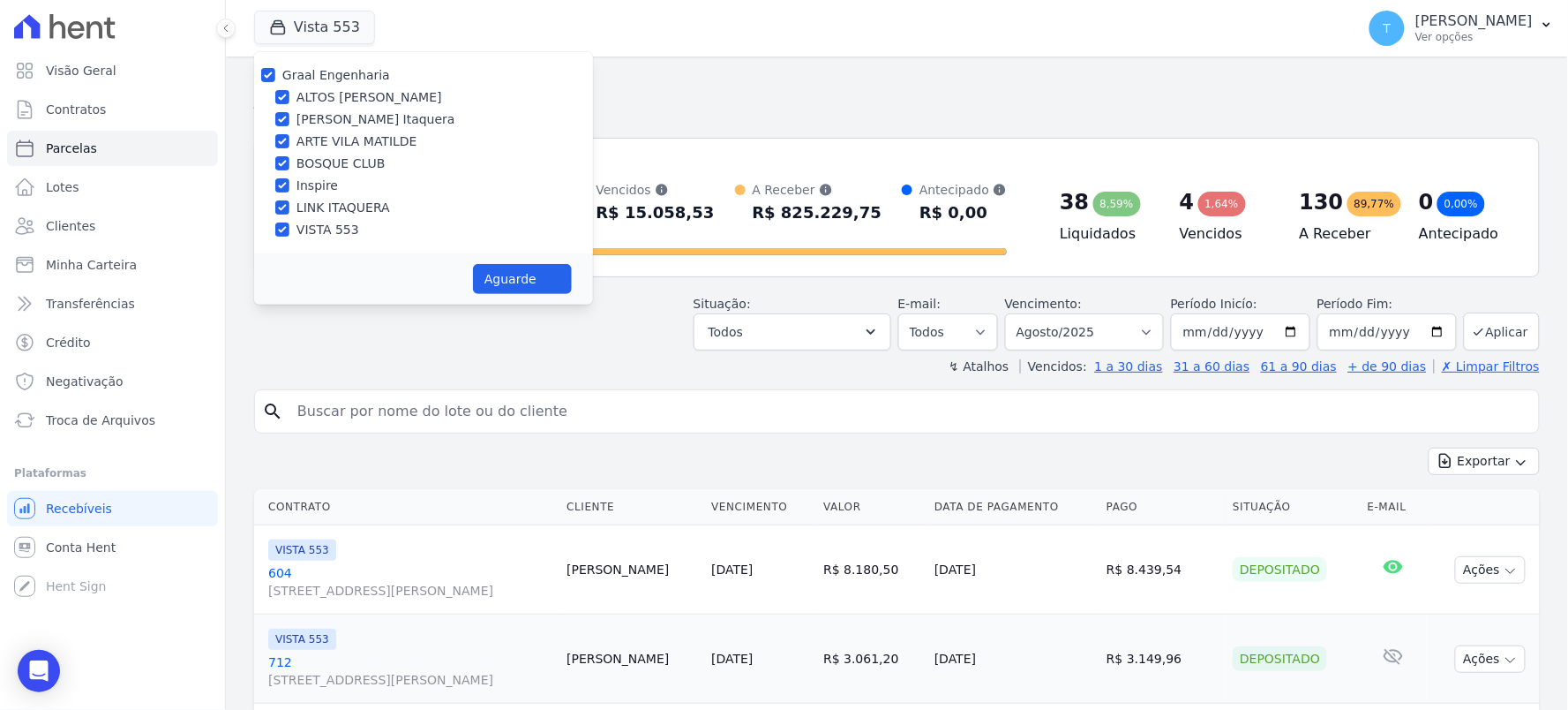
select select
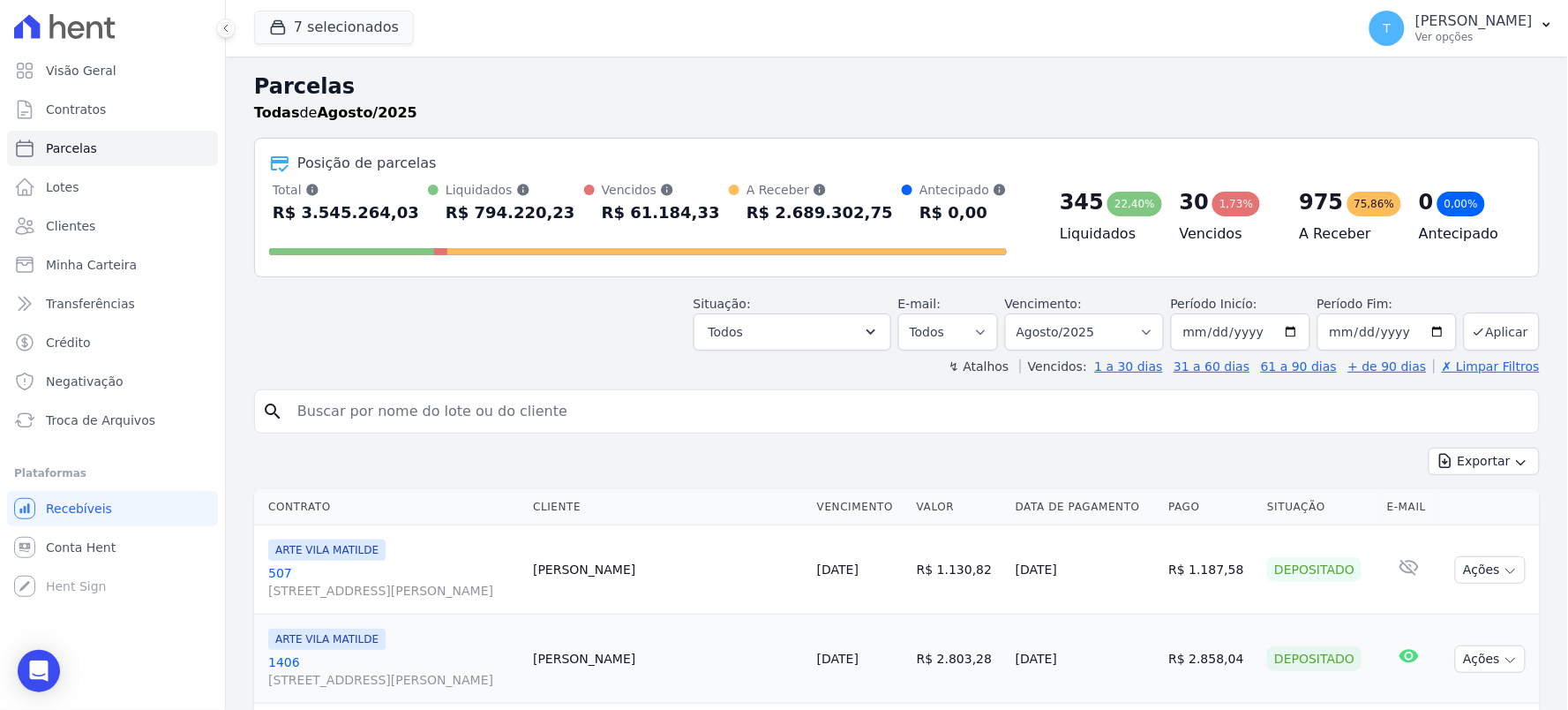
click at [416, 419] on input "search" at bounding box center [910, 412] width 1245 height 36
type input "renan le"
select select
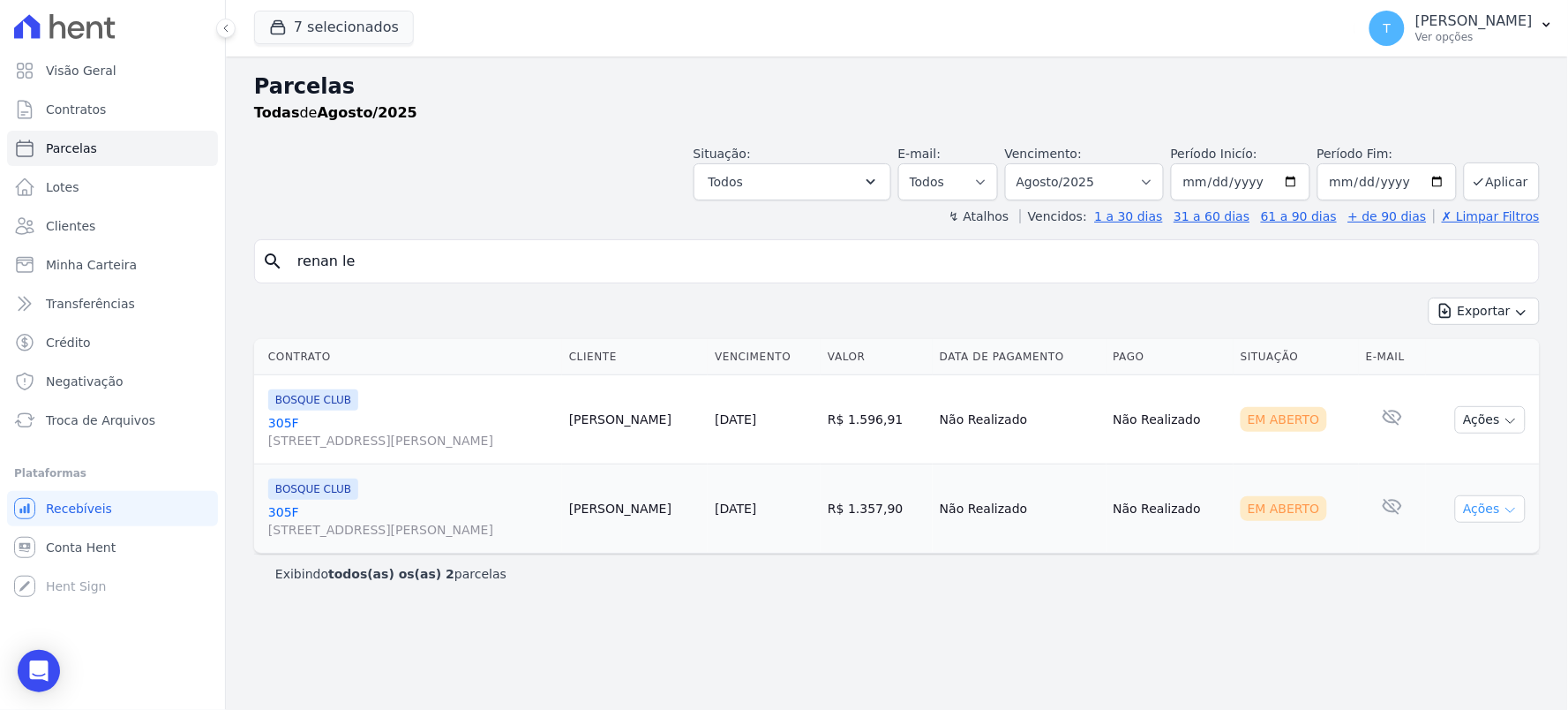
click at [1488, 514] on button "Ações" at bounding box center [1490, 508] width 70 height 27
click at [1440, 556] on link "Ver boleto" at bounding box center [1484, 549] width 170 height 33
